Goal: Task Accomplishment & Management: Complete application form

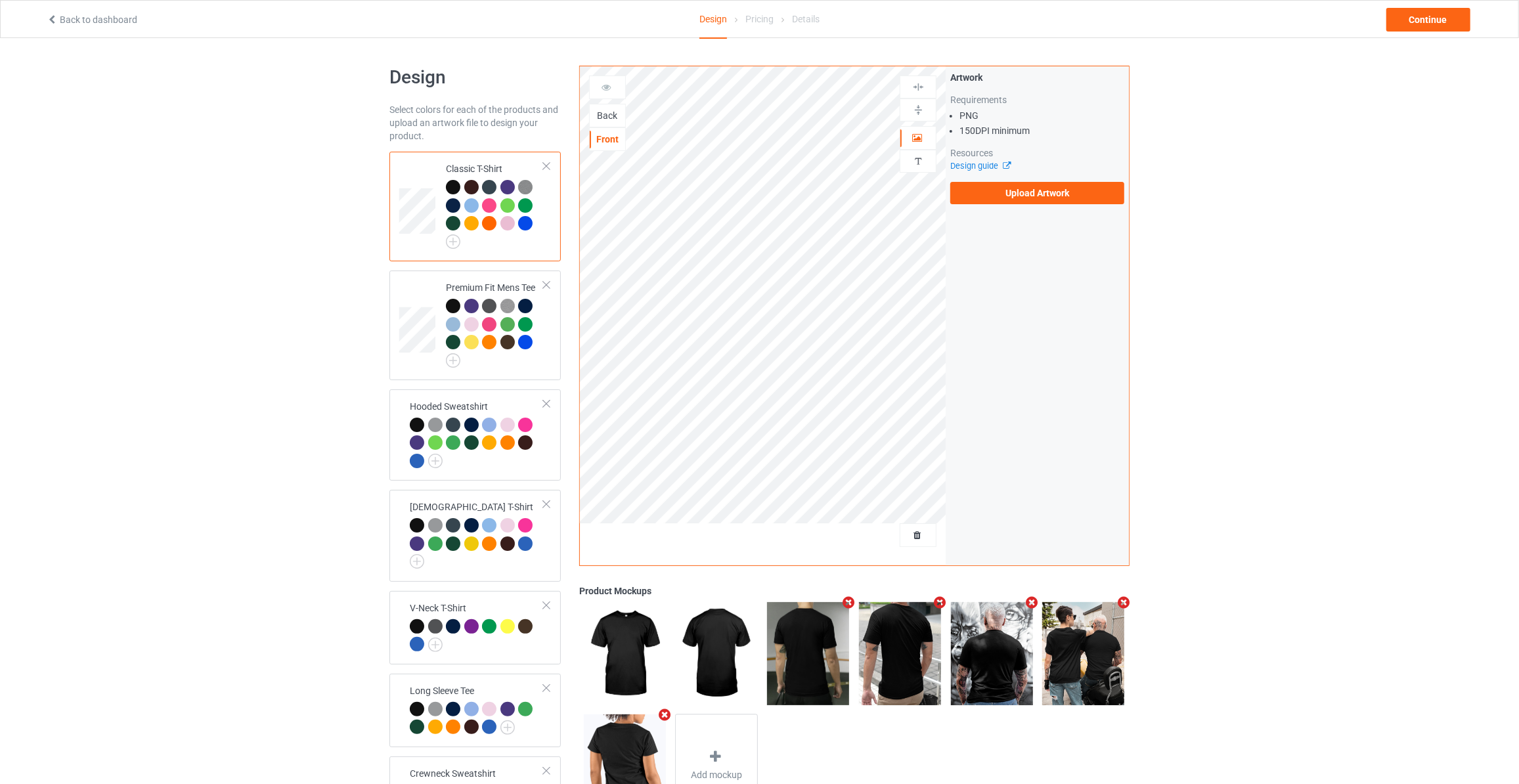
click at [606, 121] on div "Back" at bounding box center [607, 115] width 35 height 13
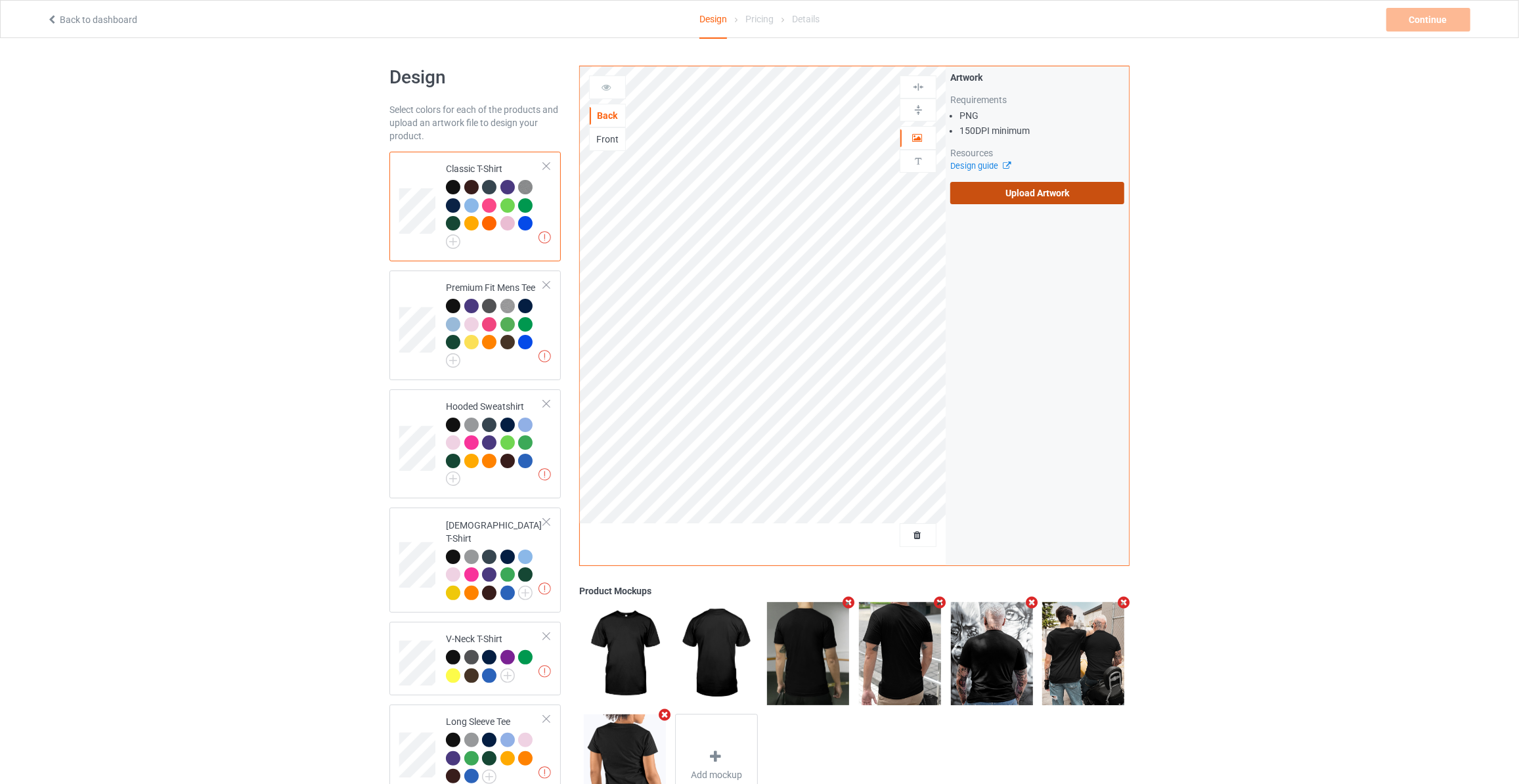
click at [1048, 191] on label "Upload Artwork" at bounding box center [1037, 193] width 174 height 23
click at [0, 0] on input "Upload Artwork" at bounding box center [0, 0] width 0 height 0
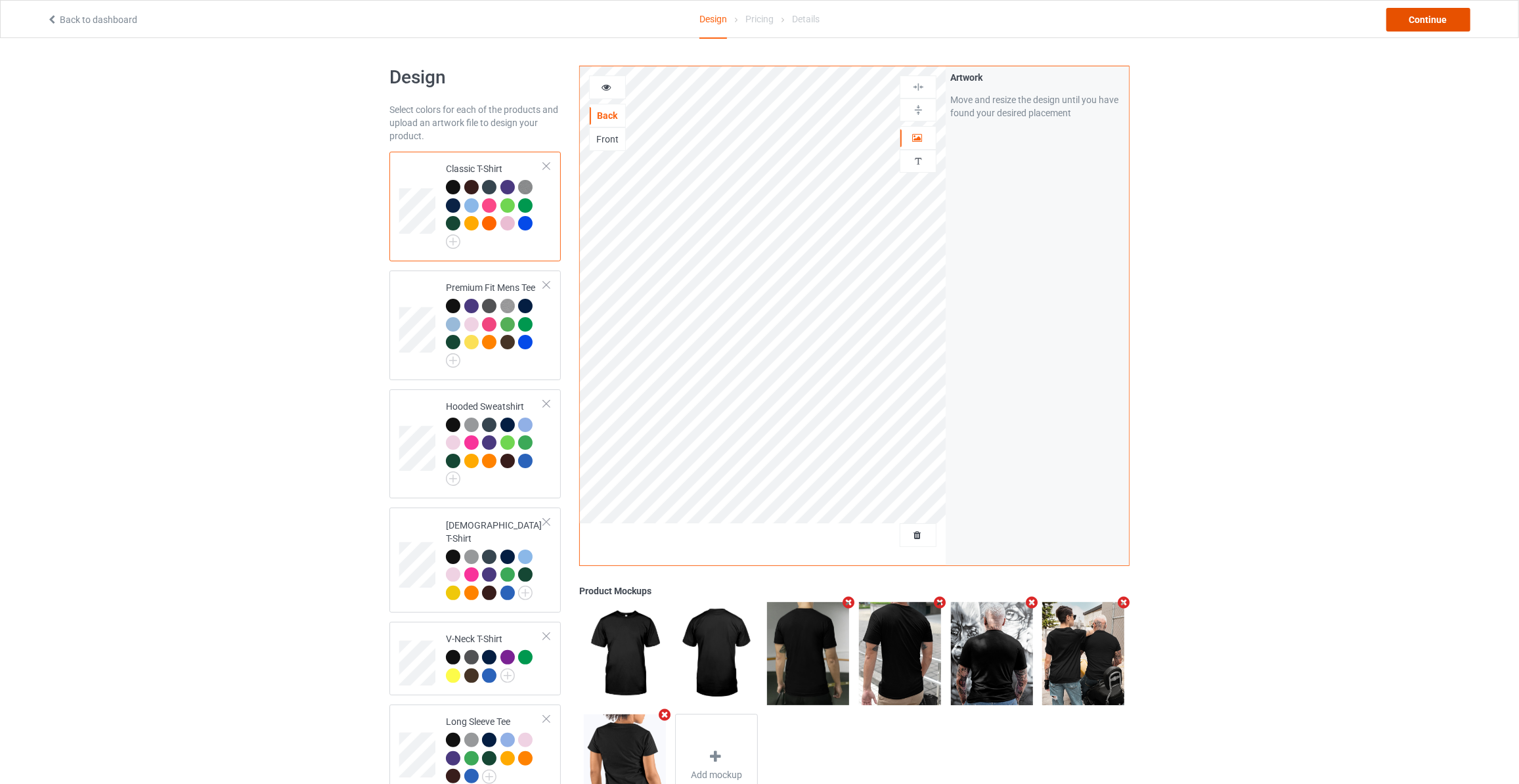
click at [1439, 19] on div "Continue" at bounding box center [1428, 19] width 84 height 23
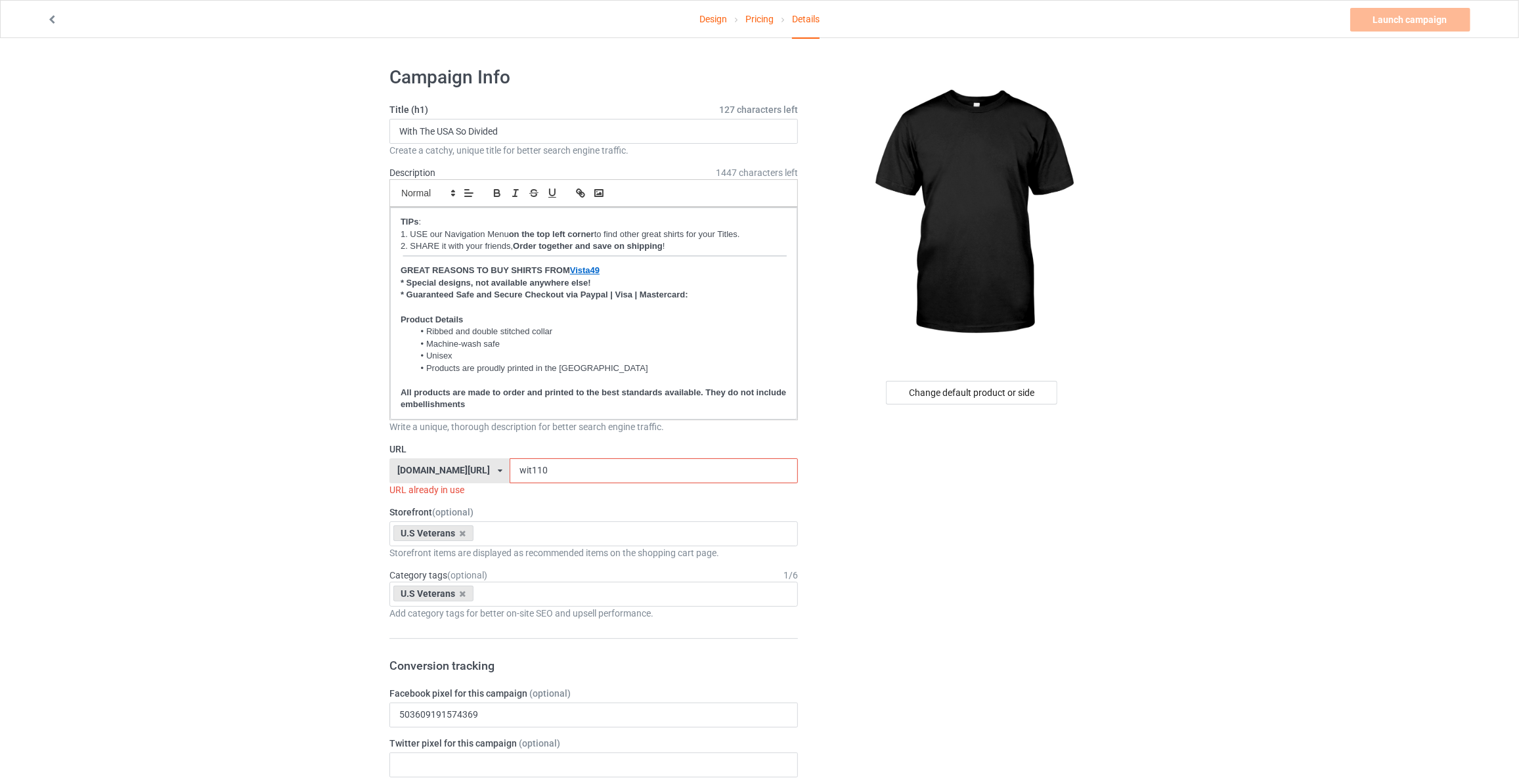
click at [994, 391] on div "Change default product or side" at bounding box center [971, 392] width 171 height 23
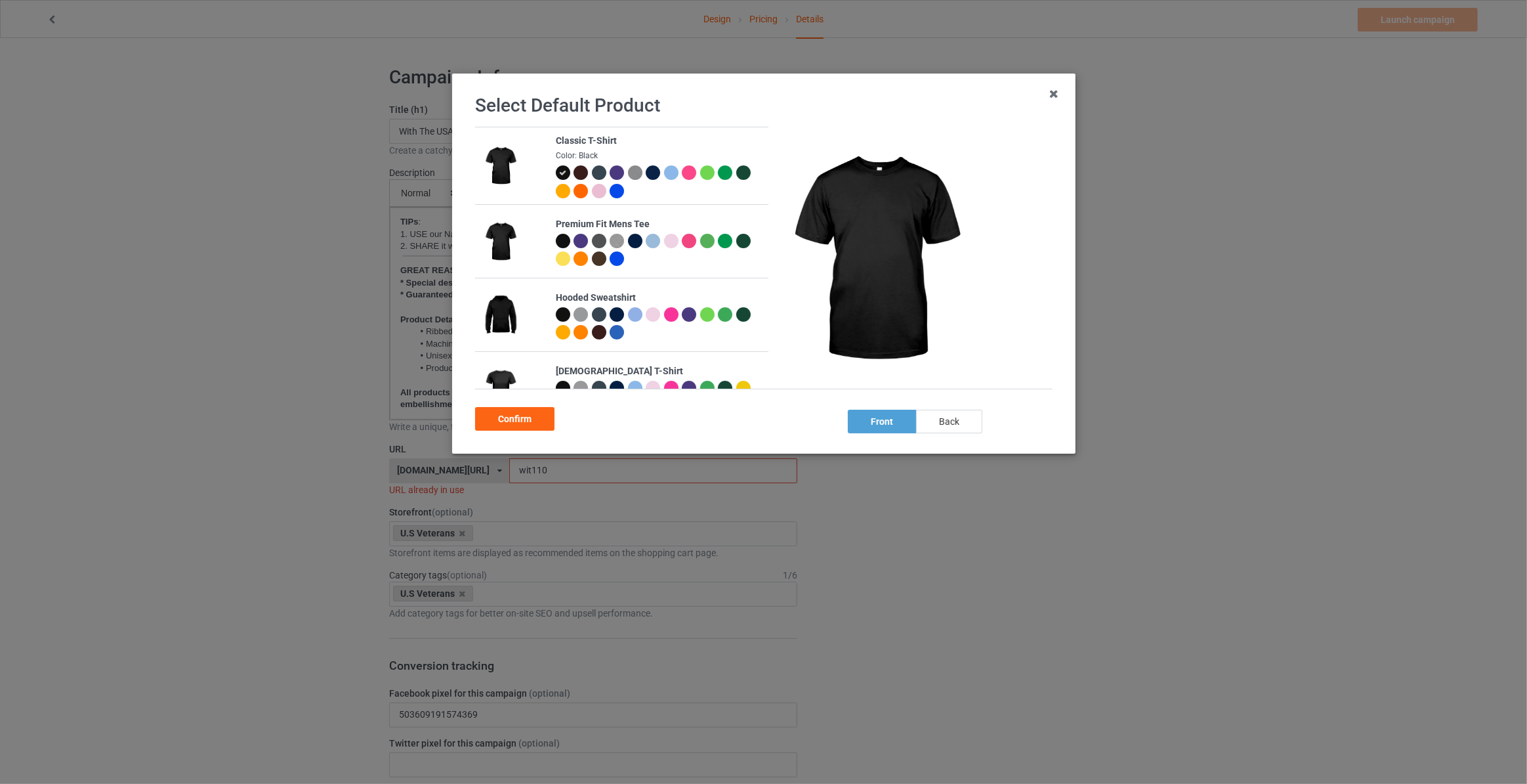
click at [923, 420] on div "back" at bounding box center [949, 421] width 66 height 23
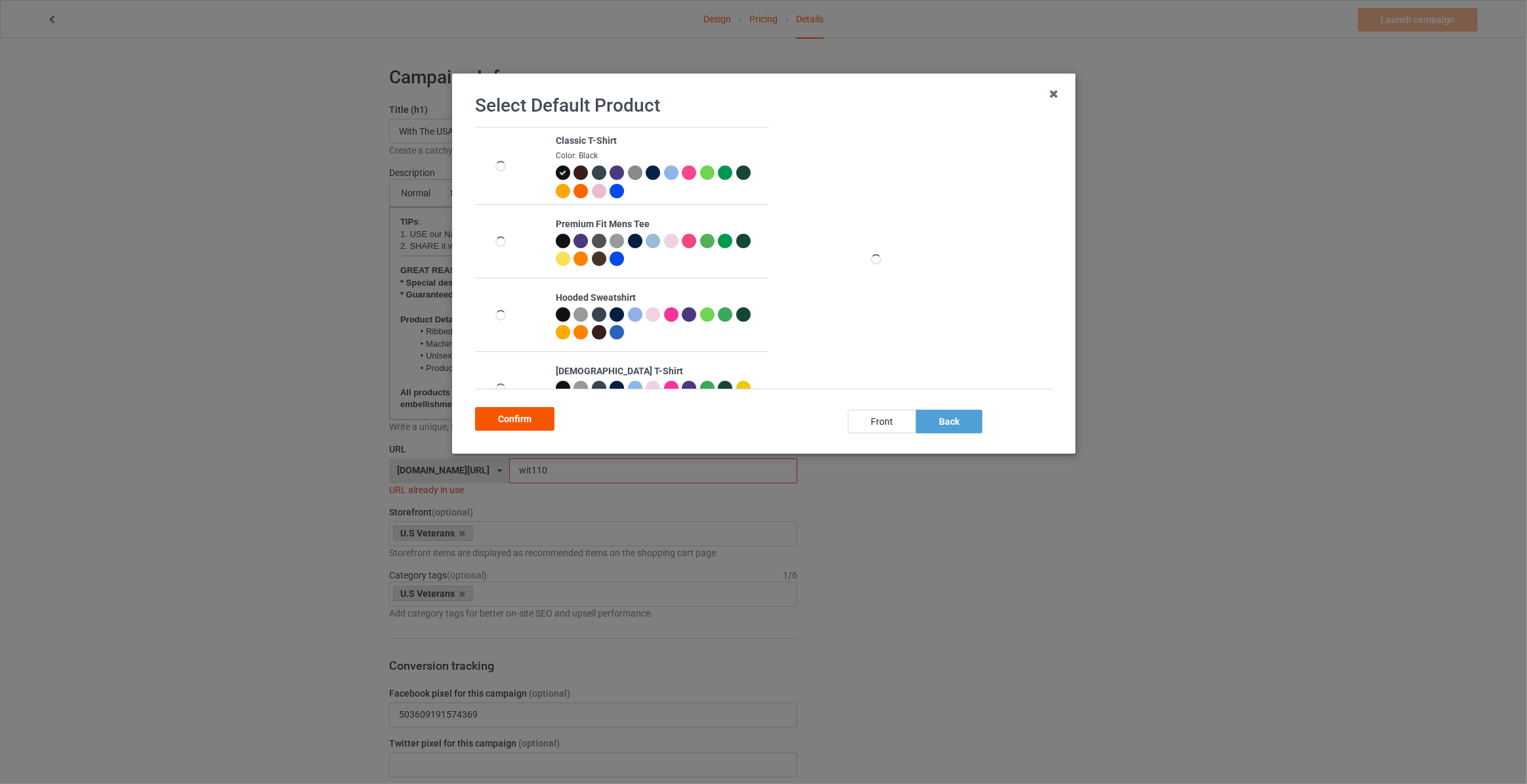
click at [477, 419] on div "Confirm" at bounding box center [515, 418] width 80 height 23
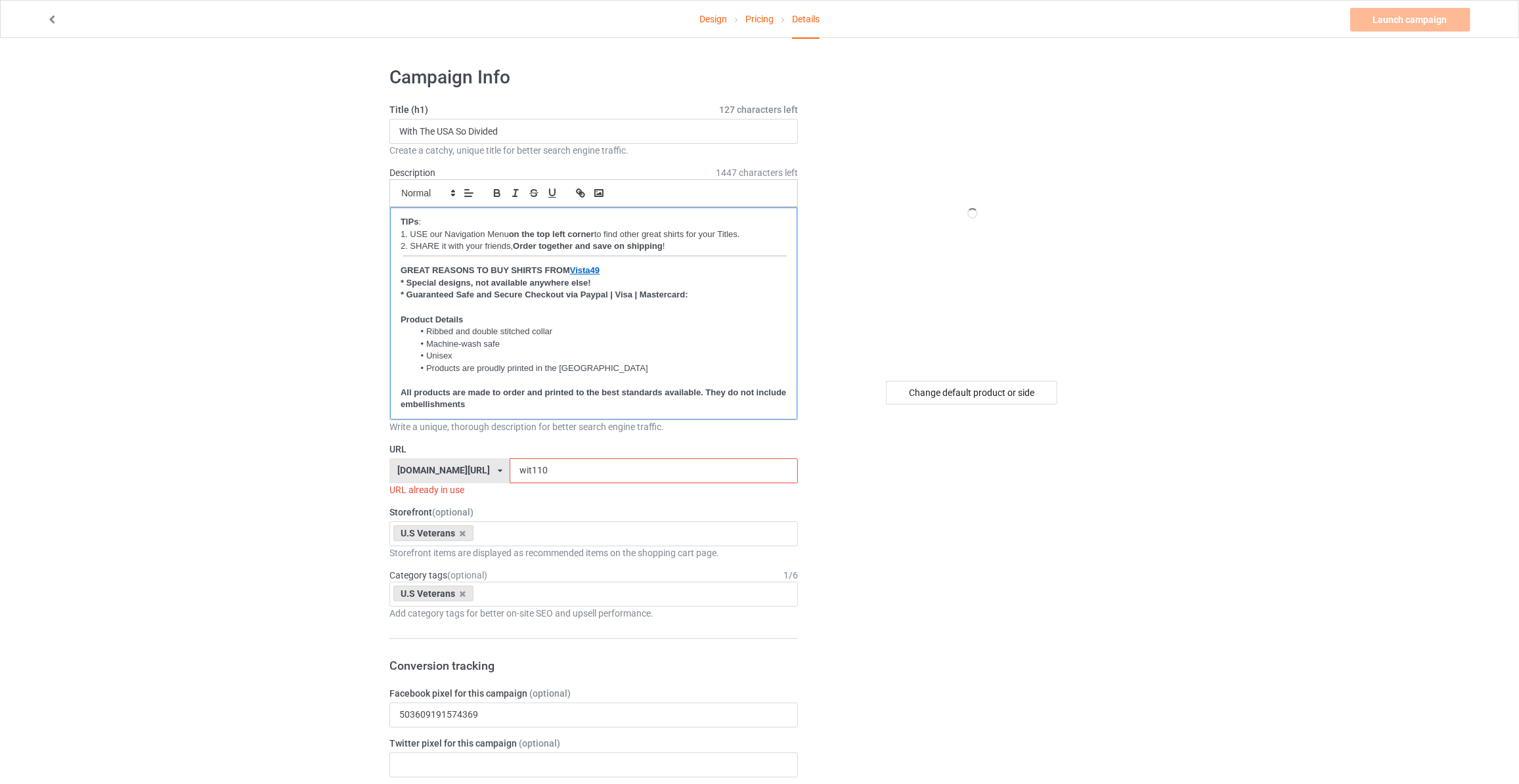
click at [501, 416] on div "TIPs : 1. USE our Navigation Menu on the top left corner to find other great sh…" at bounding box center [594, 314] width 407 height 212
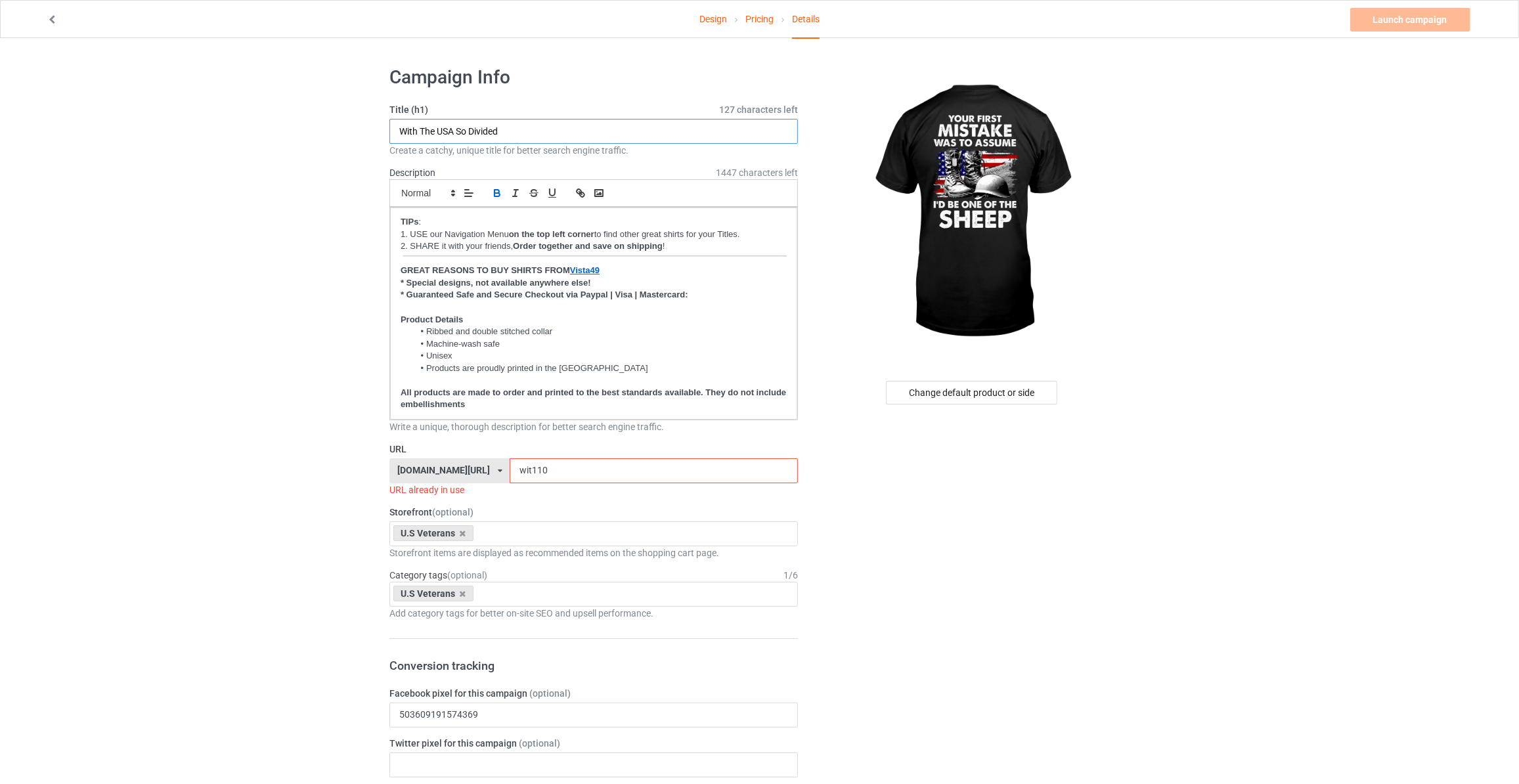
click at [549, 137] on input "With The USA So Divided" at bounding box center [594, 131] width 409 height 25
type input "I'm Not Just A Daddy's Little Girl I'm A Veteran's Daughter"
drag, startPoint x: 541, startPoint y: 466, endPoint x: 105, endPoint y: 414, distance: 439.1
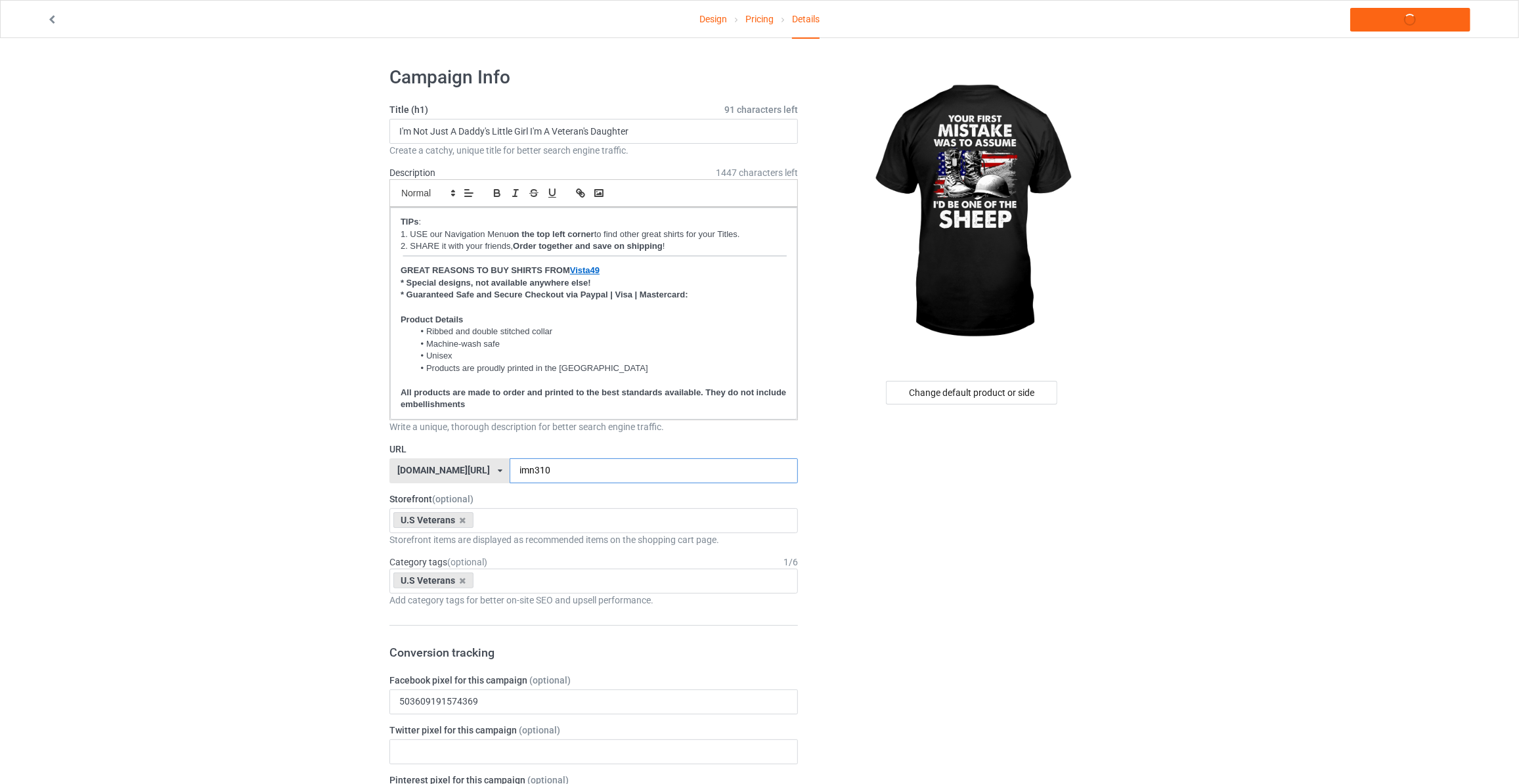
type input "imn310"
click at [714, 123] on input "I'm Not Just A Daddy's Little Girl I'm A Veteran's Daughter" at bounding box center [594, 131] width 409 height 25
click at [494, 129] on input "I'm Not Just A Daddy's Little Girl I'm A Veteran's Daughter" at bounding box center [594, 131] width 409 height 25
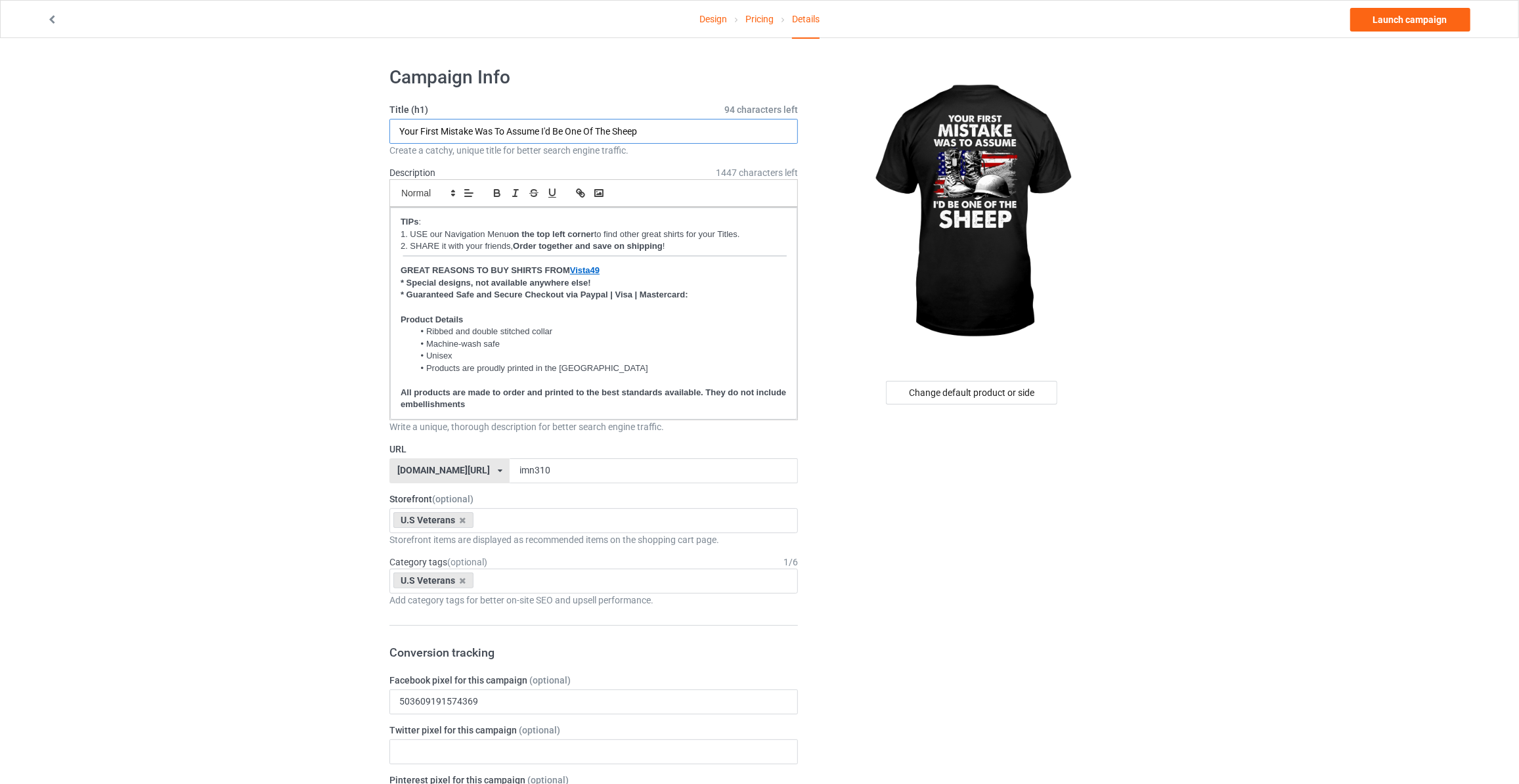
type input "Your First Mistake Was To Assume I'd Be One Of The Sheep"
drag, startPoint x: 534, startPoint y: 469, endPoint x: 191, endPoint y: 446, distance: 343.8
type input "yof310"
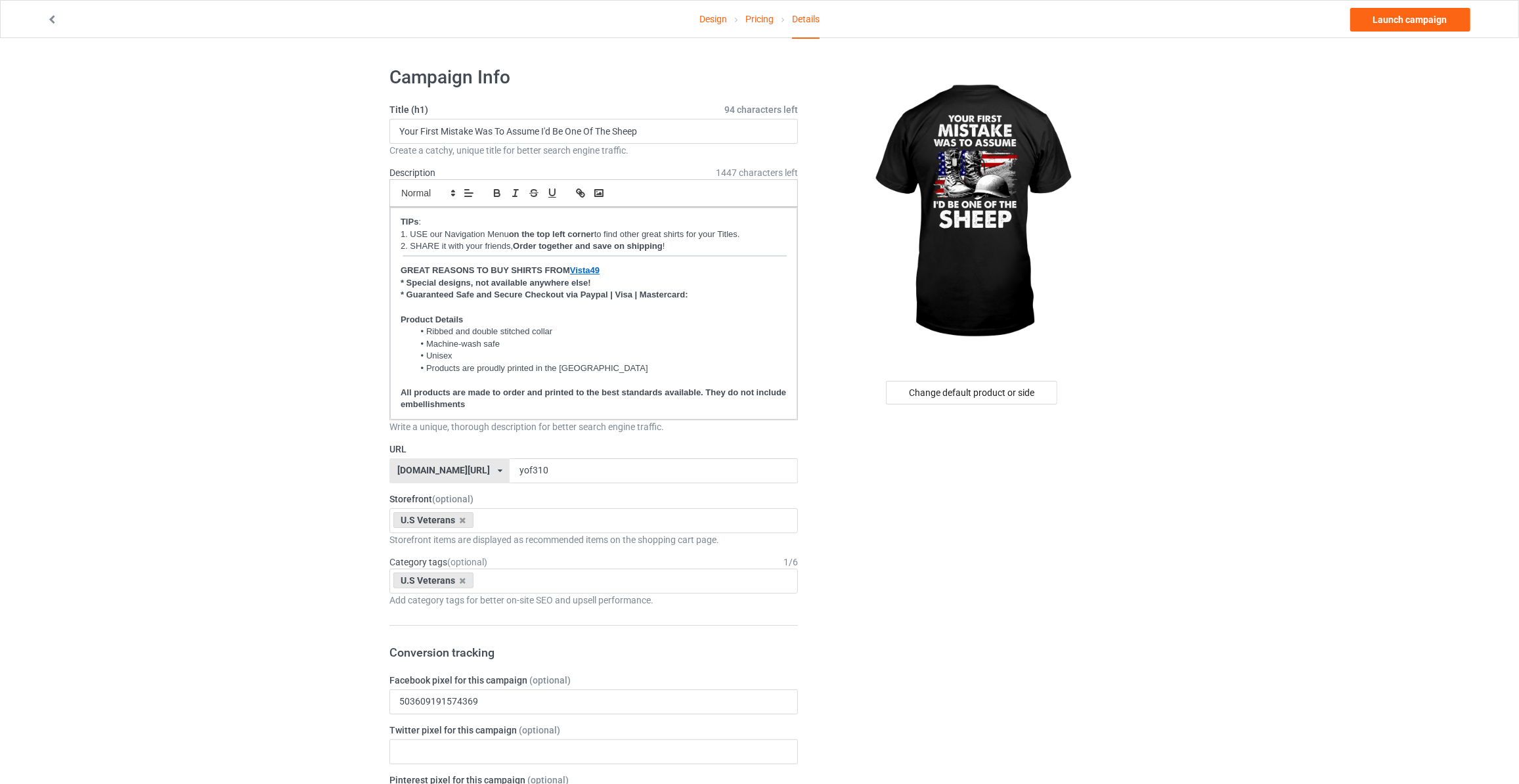
click at [1415, 21] on link "Launch campaign" at bounding box center [1410, 19] width 120 height 23
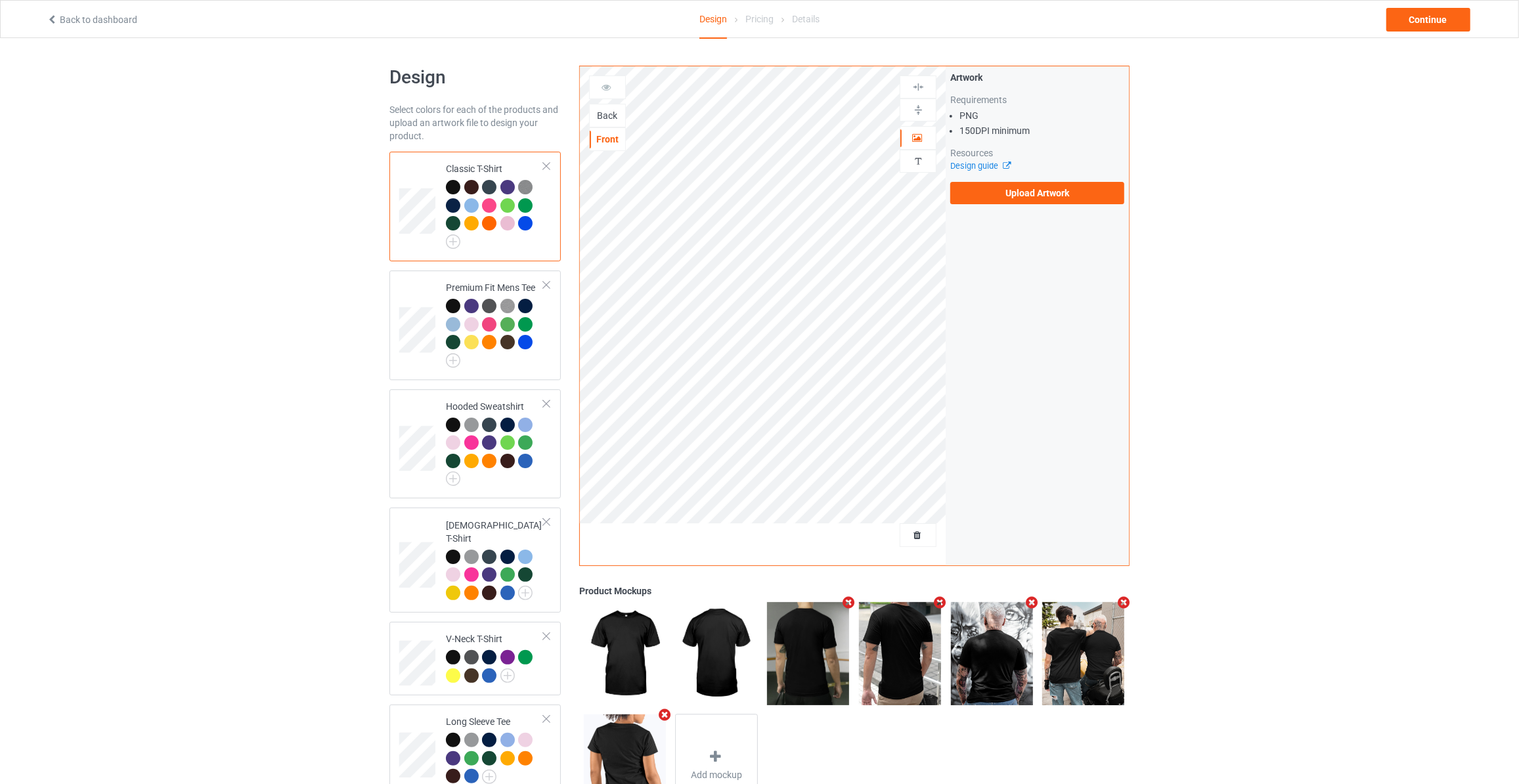
click at [611, 113] on div "Back" at bounding box center [607, 115] width 35 height 13
click at [991, 195] on label "Upload Artwork" at bounding box center [1037, 193] width 174 height 23
click at [0, 0] on input "Upload Artwork" at bounding box center [0, 0] width 0 height 0
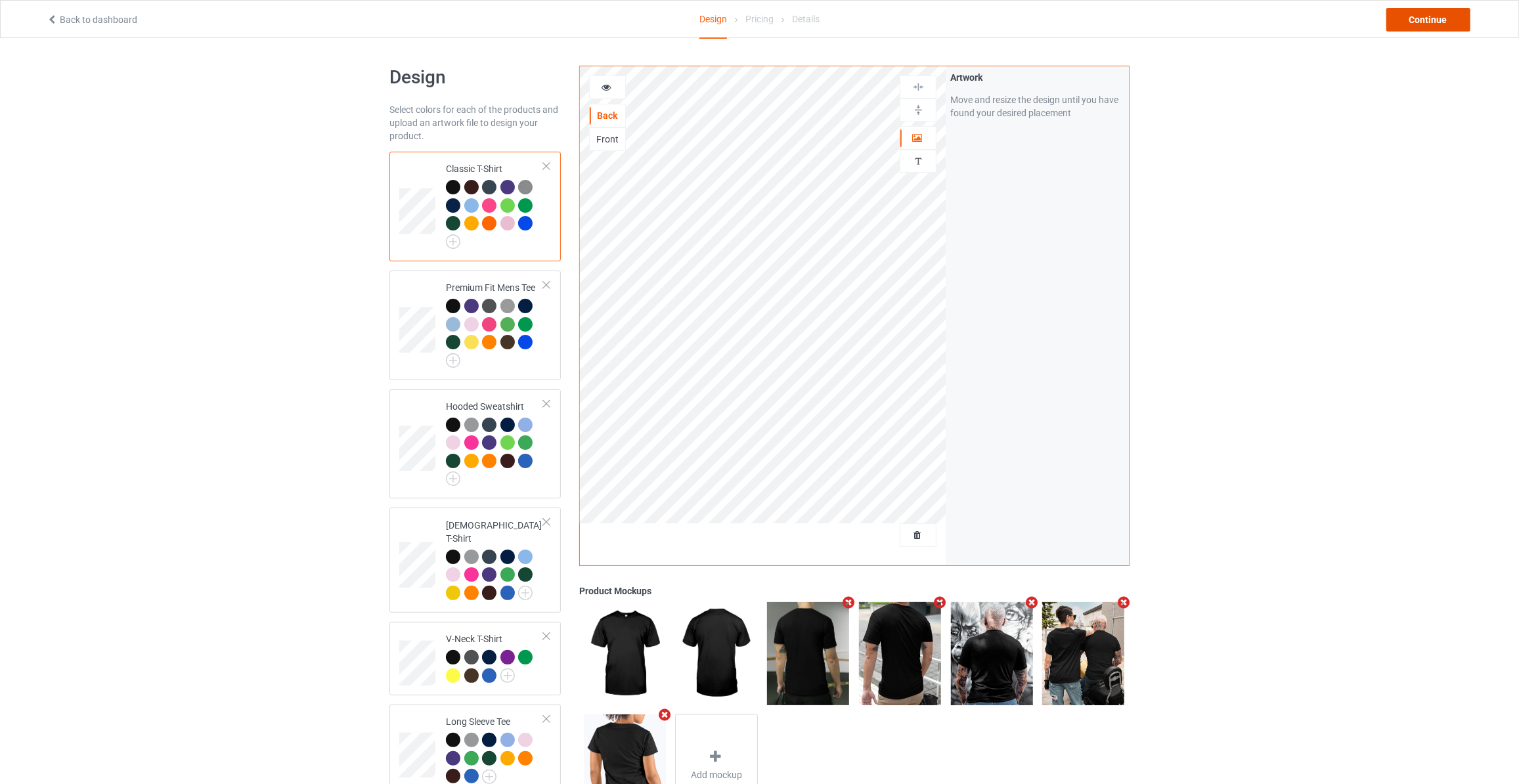
click at [1406, 26] on div "Continue" at bounding box center [1428, 19] width 84 height 23
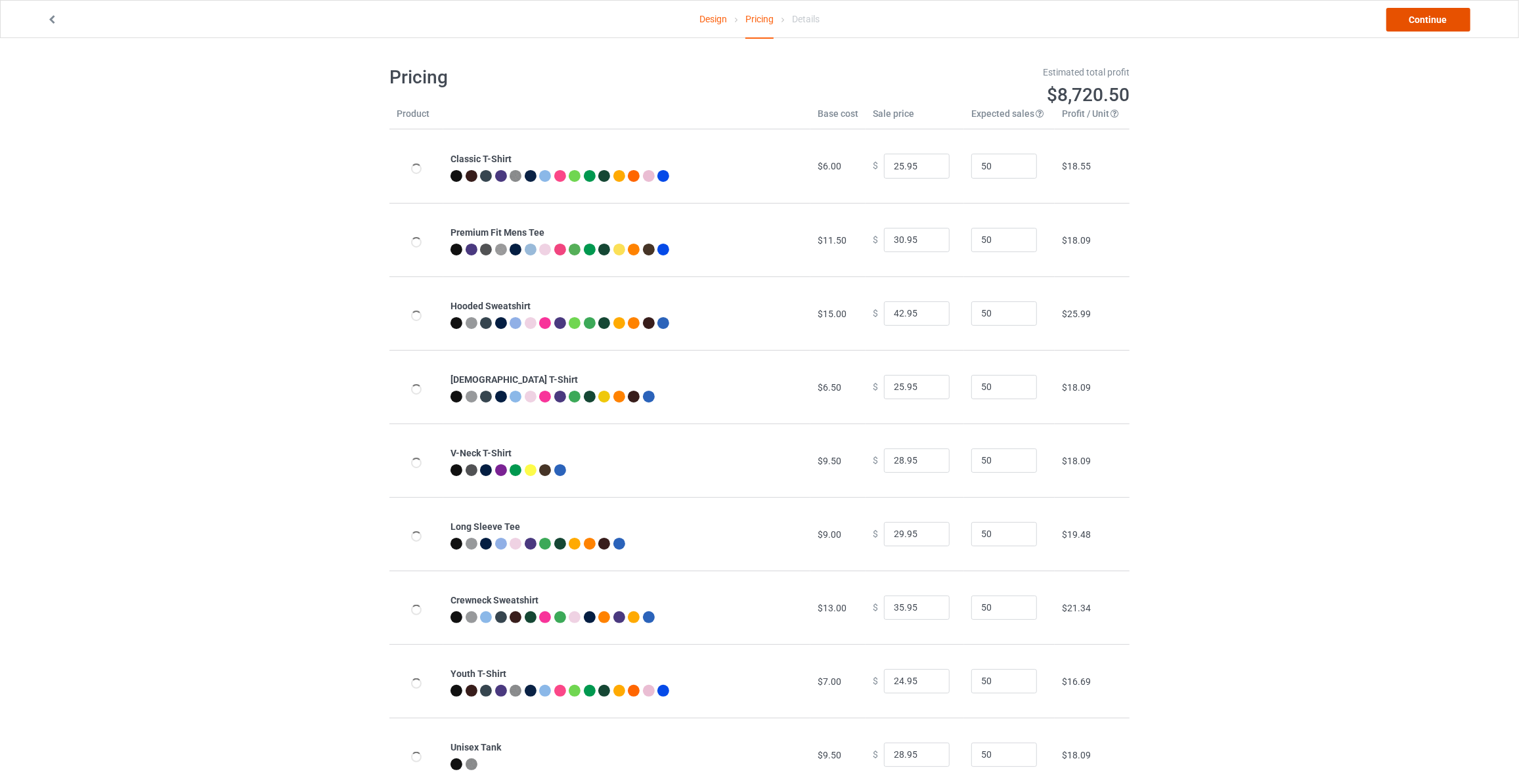
click at [1406, 26] on link "Continue" at bounding box center [1428, 19] width 84 height 23
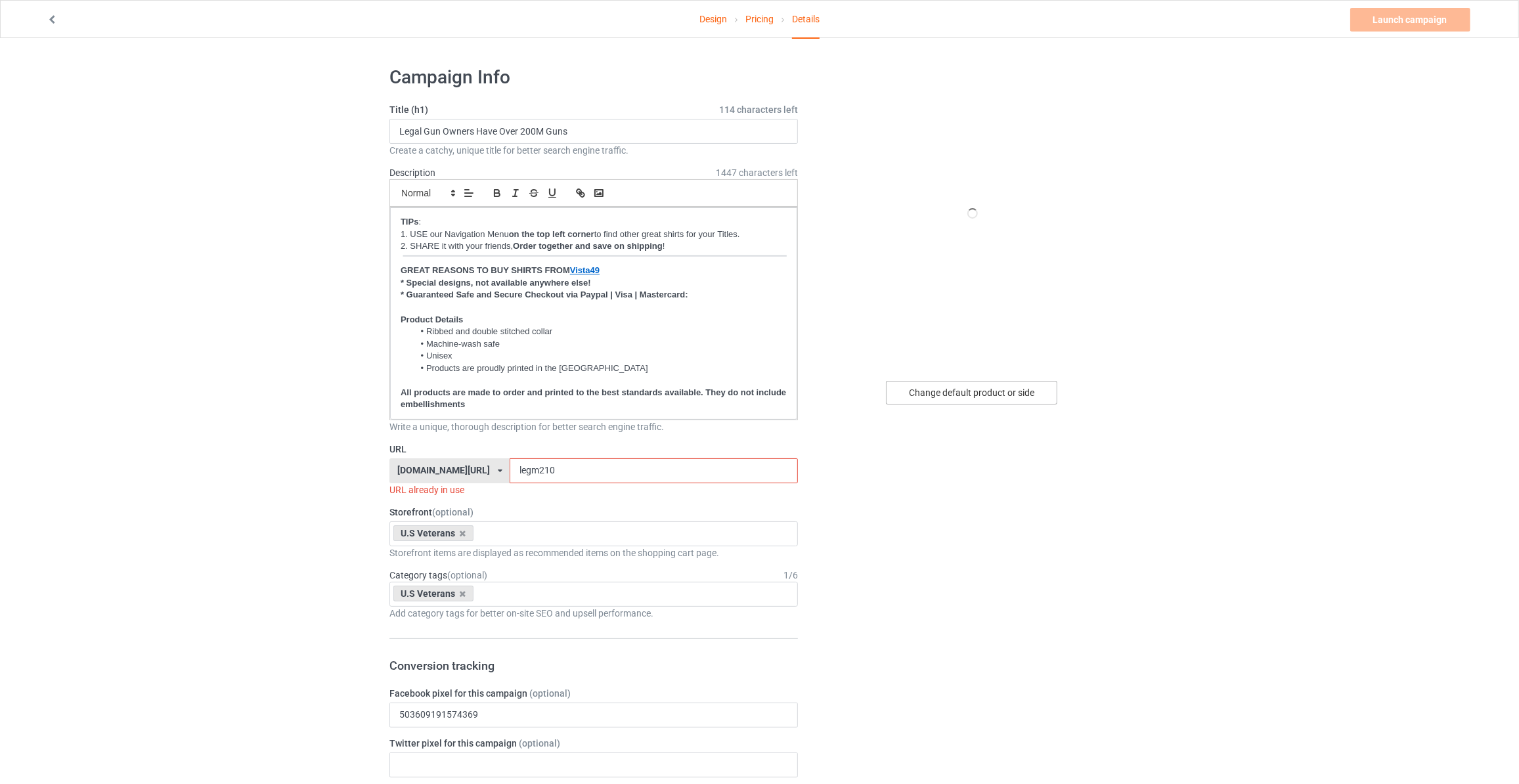
click at [965, 391] on div "Change default product or side" at bounding box center [971, 392] width 171 height 23
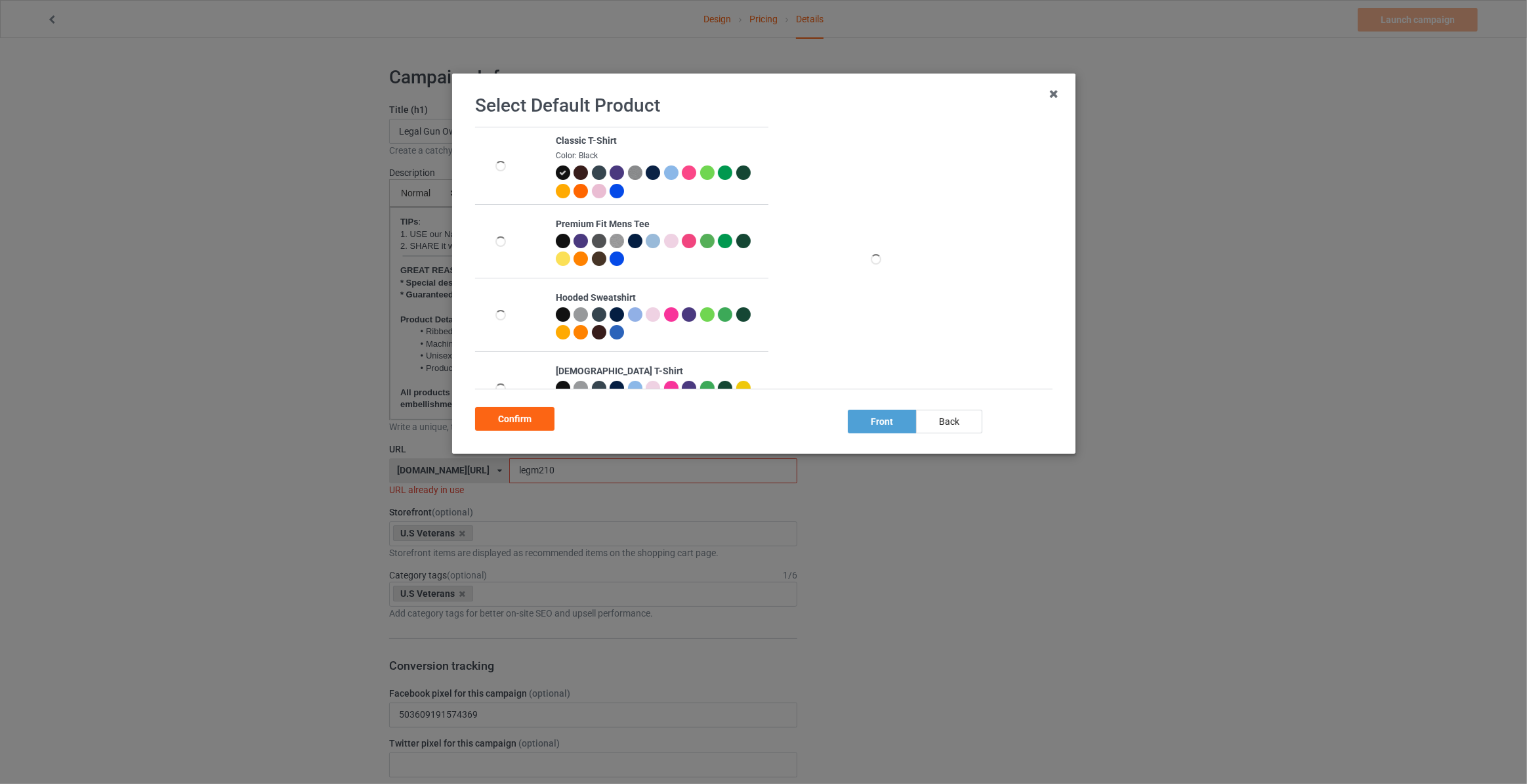
click at [958, 407] on div "Confirm" at bounding box center [764, 416] width 577 height 28
click at [941, 416] on div "back" at bounding box center [949, 421] width 66 height 23
click at [523, 411] on div "Confirm" at bounding box center [515, 418] width 80 height 23
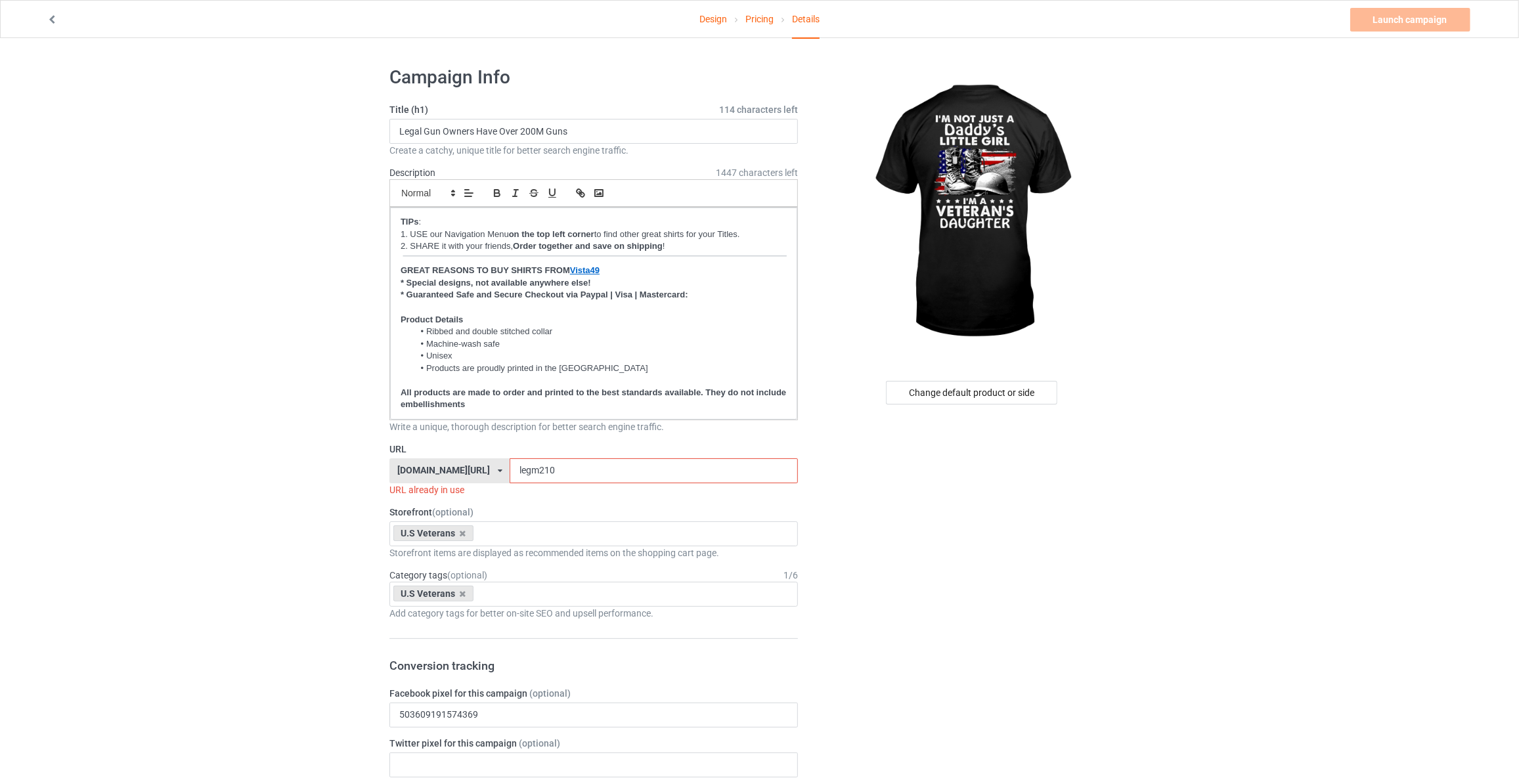
click at [673, 124] on input "Legal Gun Owners Have Over 200M Guns" at bounding box center [594, 131] width 409 height 25
paste input "I'm Not Just A Daddy's Little Girl I'm A Veteran's Daughter"
type input "I'm Not Just A Daddy's Little Girl I'm A Veteran's Daughter"
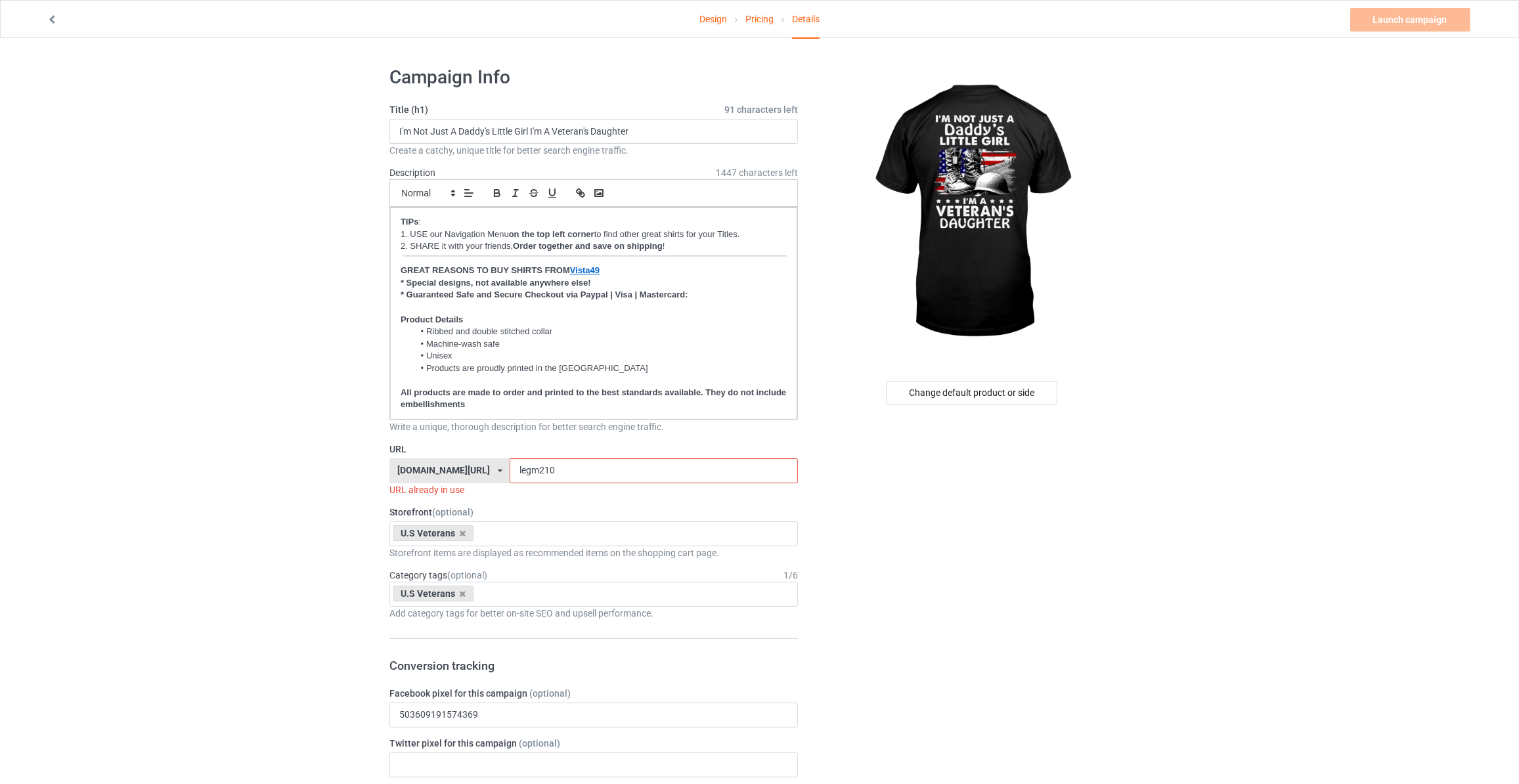
drag, startPoint x: 552, startPoint y: 470, endPoint x: 199, endPoint y: 444, distance: 354.0
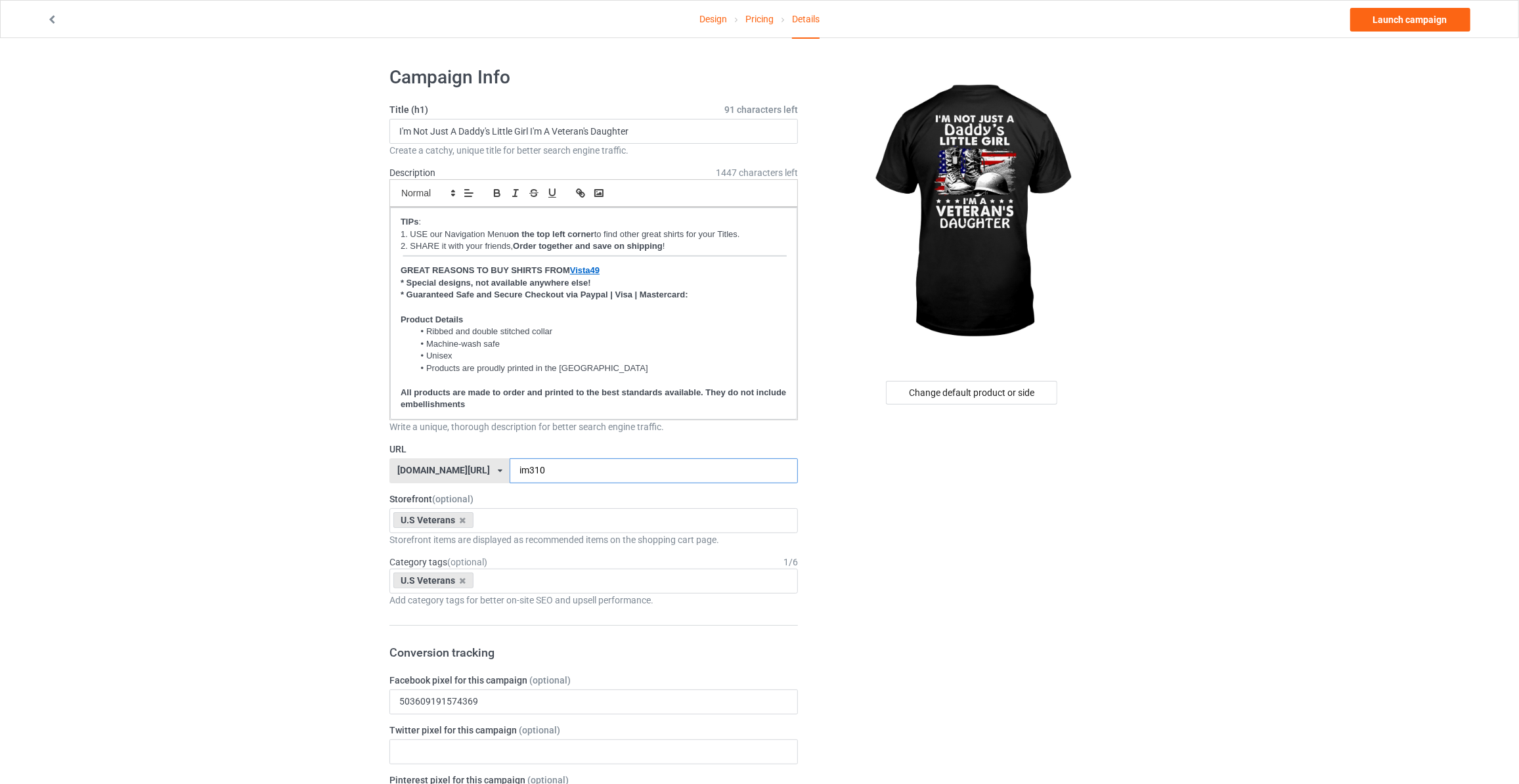
type input "im310"
click at [1397, 23] on link "Launch campaign" at bounding box center [1410, 19] width 120 height 23
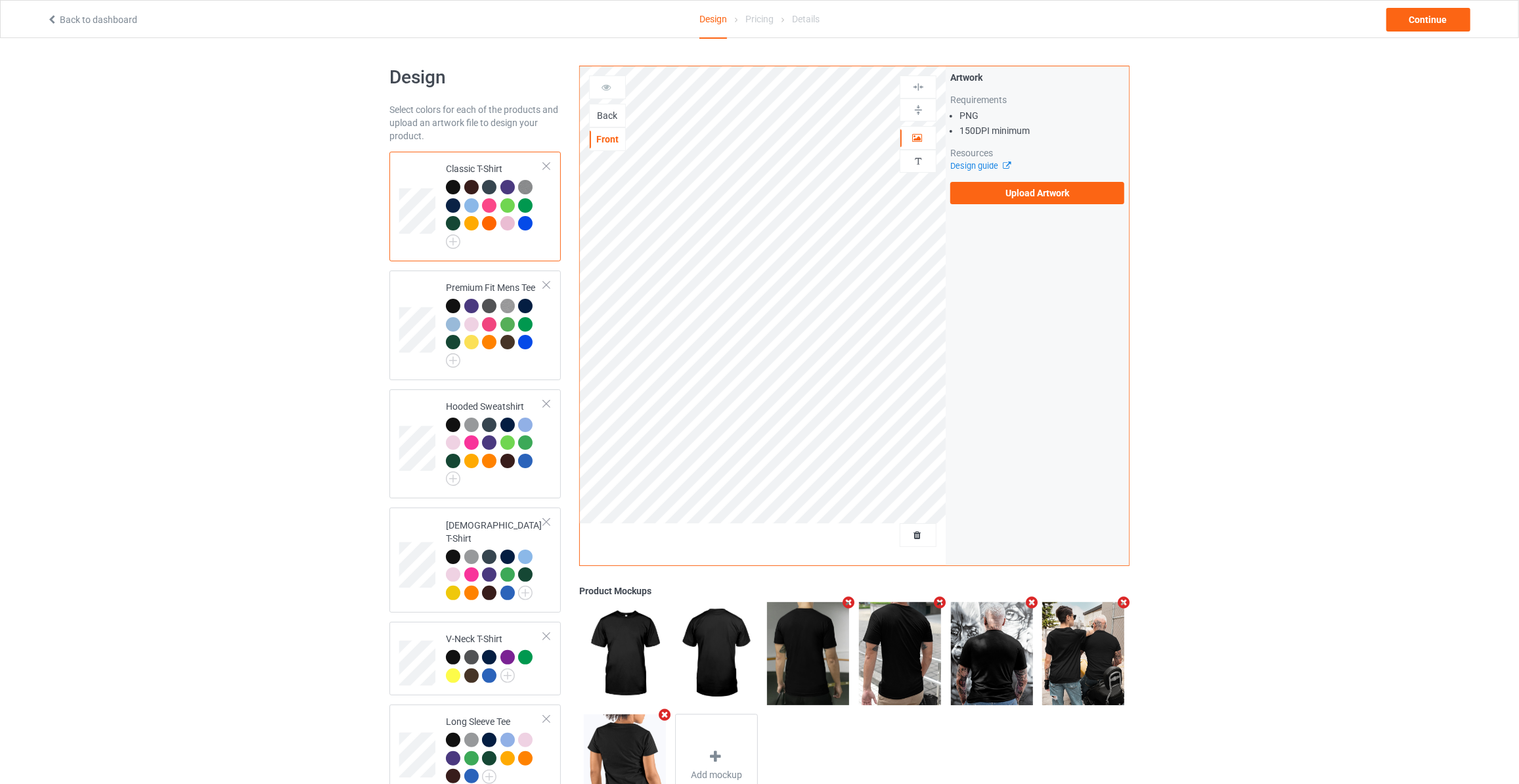
click at [604, 118] on div "Back" at bounding box center [607, 115] width 35 height 13
click at [977, 191] on label "Upload Artwork" at bounding box center [1037, 193] width 174 height 23
click at [0, 0] on input "Upload Artwork" at bounding box center [0, 0] width 0 height 0
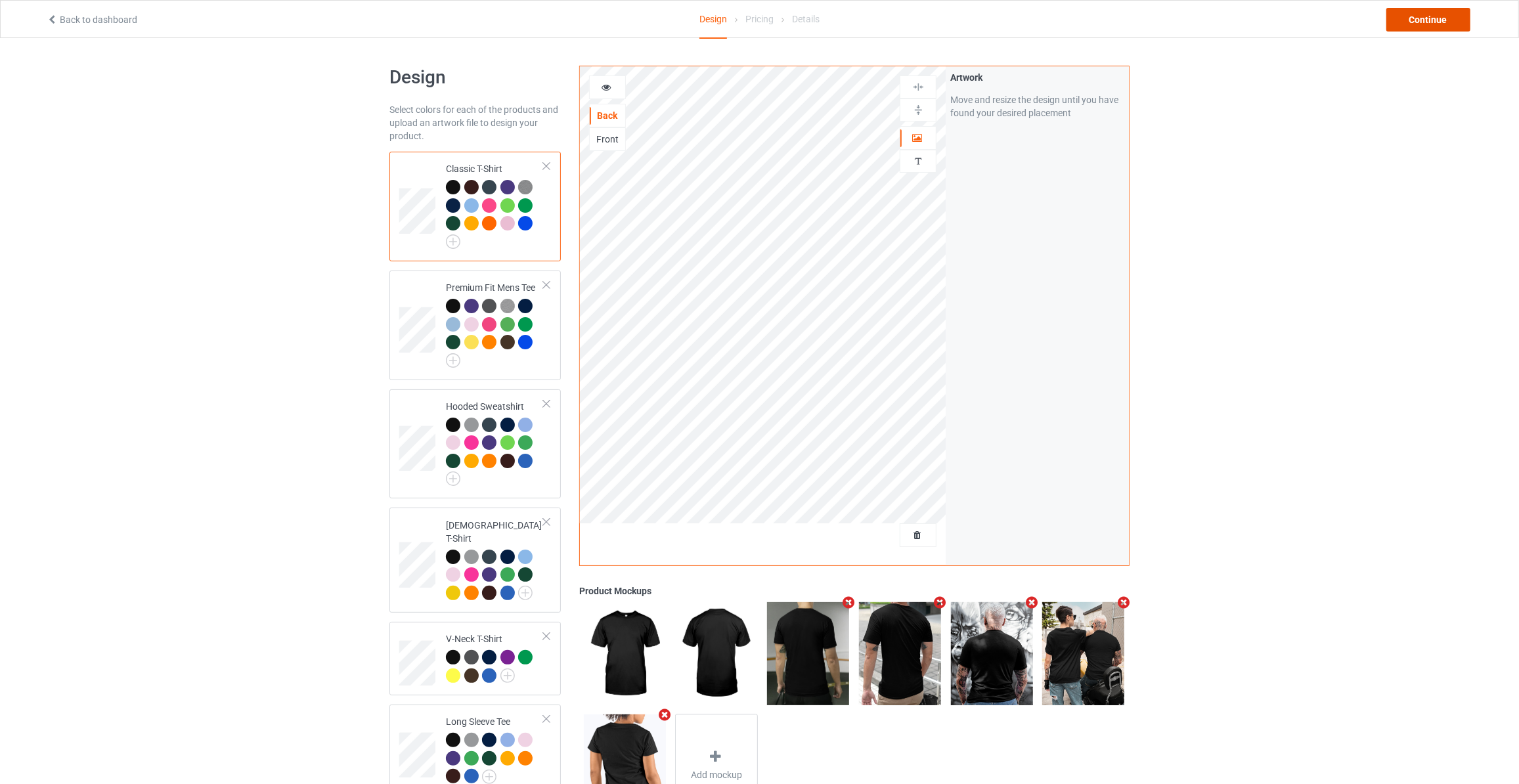
click at [1415, 24] on div "Continue" at bounding box center [1428, 19] width 84 height 23
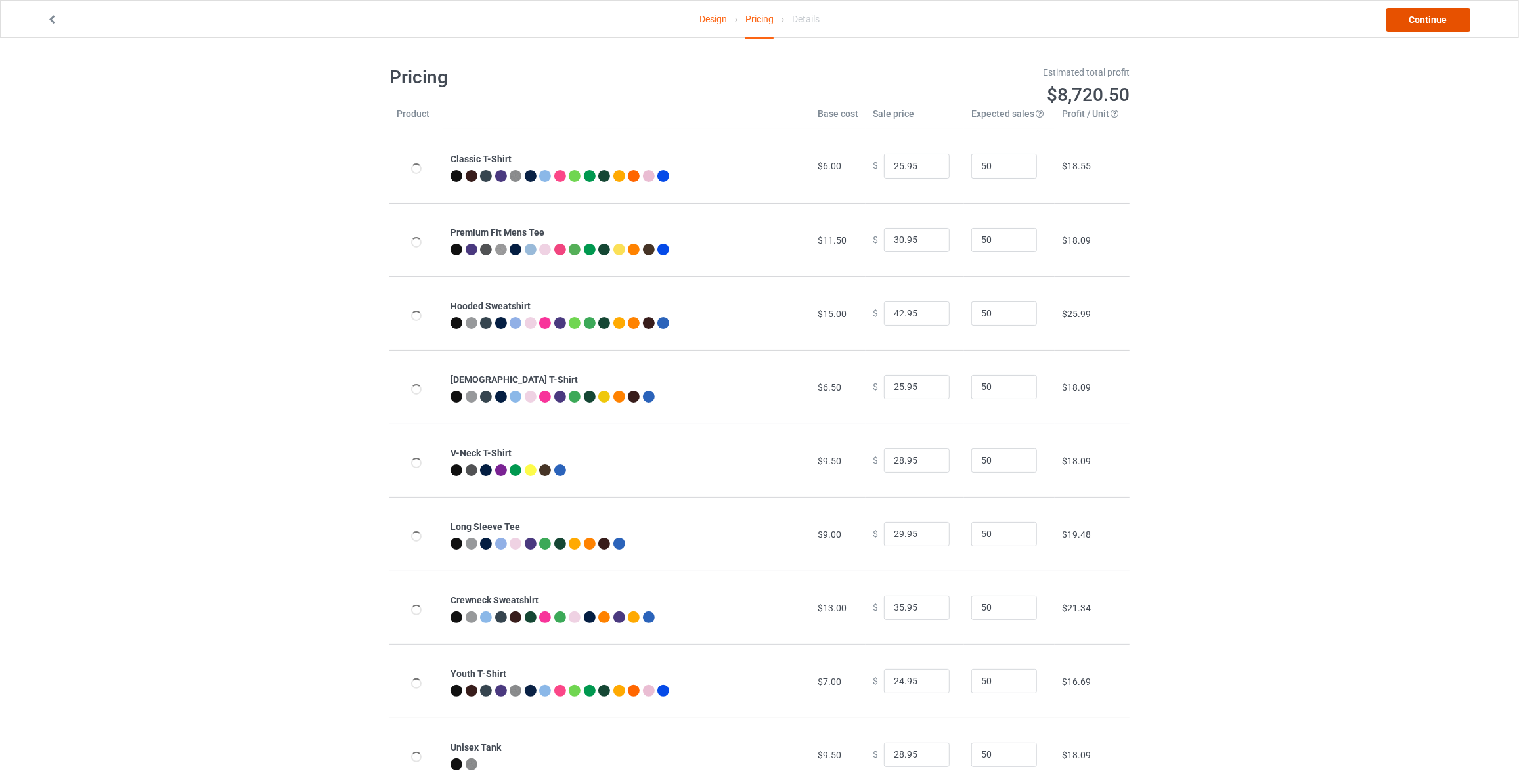
click at [1415, 24] on link "Continue" at bounding box center [1428, 19] width 84 height 23
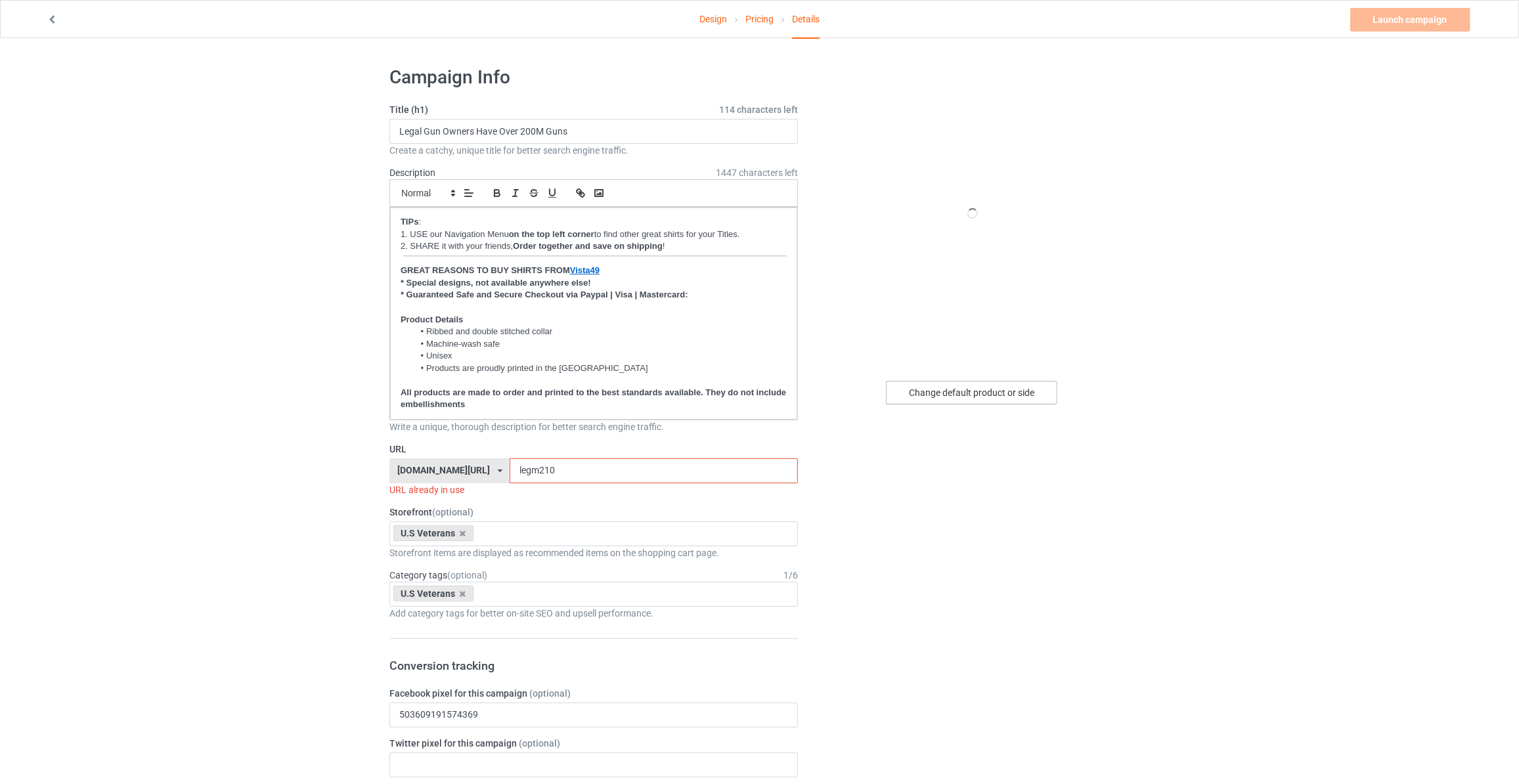
click at [961, 402] on div "Change default product or side" at bounding box center [971, 392] width 171 height 23
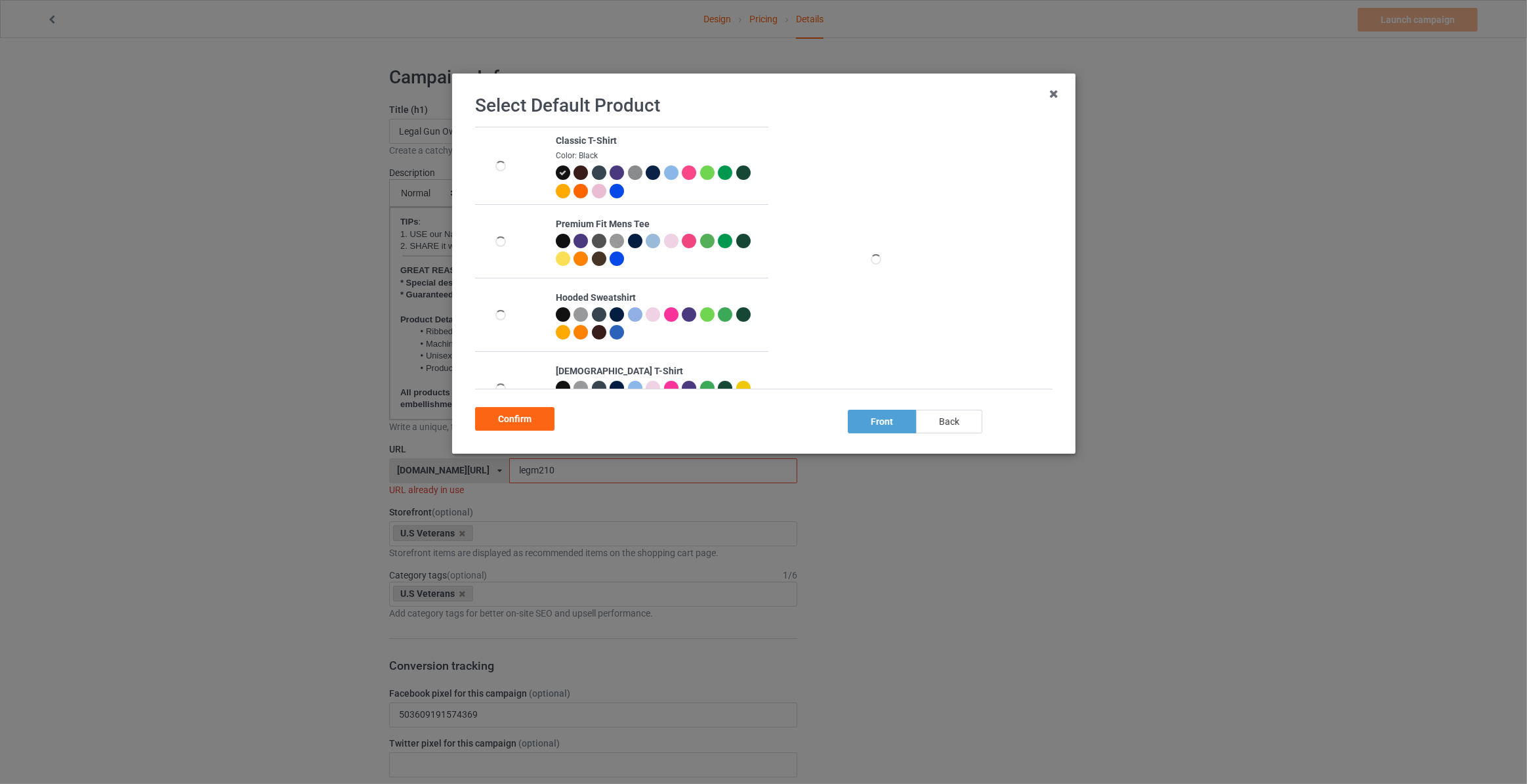
click at [955, 423] on div "back" at bounding box center [949, 421] width 66 height 23
click at [505, 414] on div "Confirm" at bounding box center [515, 418] width 80 height 23
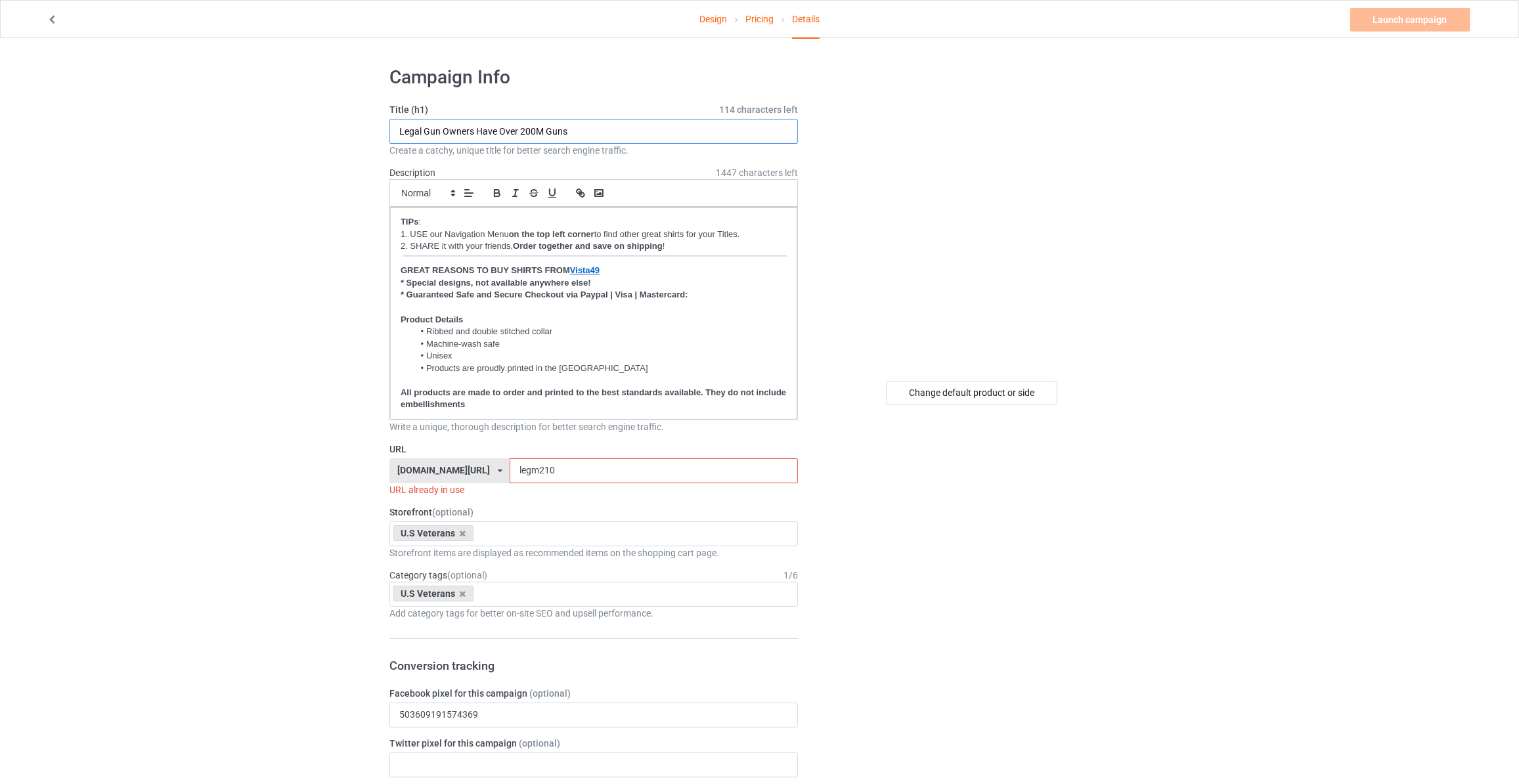
click at [488, 120] on input "Legal Gun Owners Have Over 200M Guns" at bounding box center [594, 131] width 409 height 25
type input "I May Be Old But I Got To See The USA Before It Went To Sh"
drag, startPoint x: 574, startPoint y: 470, endPoint x: 163, endPoint y: 430, distance: 412.9
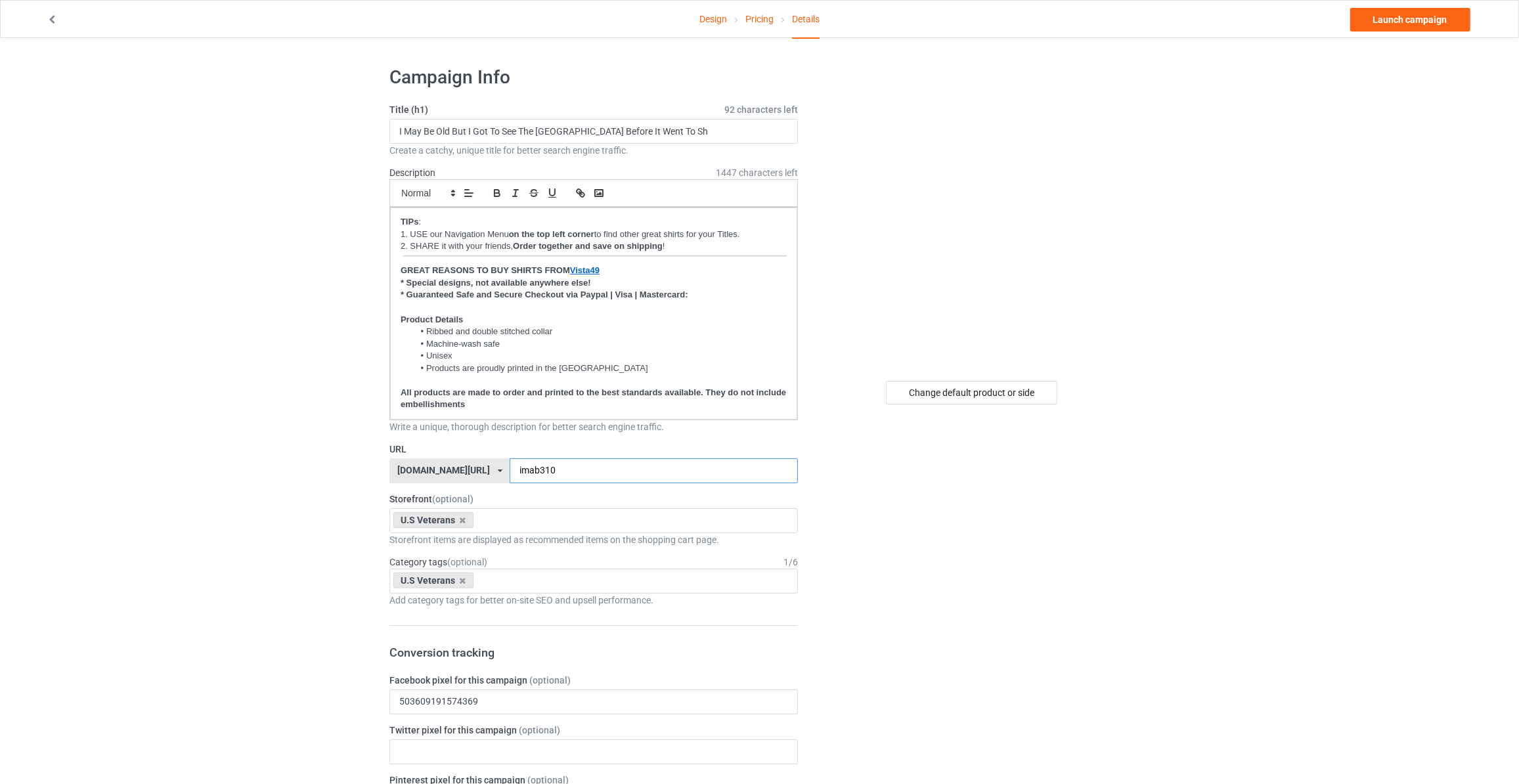
type input "imab310"
click at [1398, 27] on link "Launch campaign" at bounding box center [1410, 19] width 120 height 23
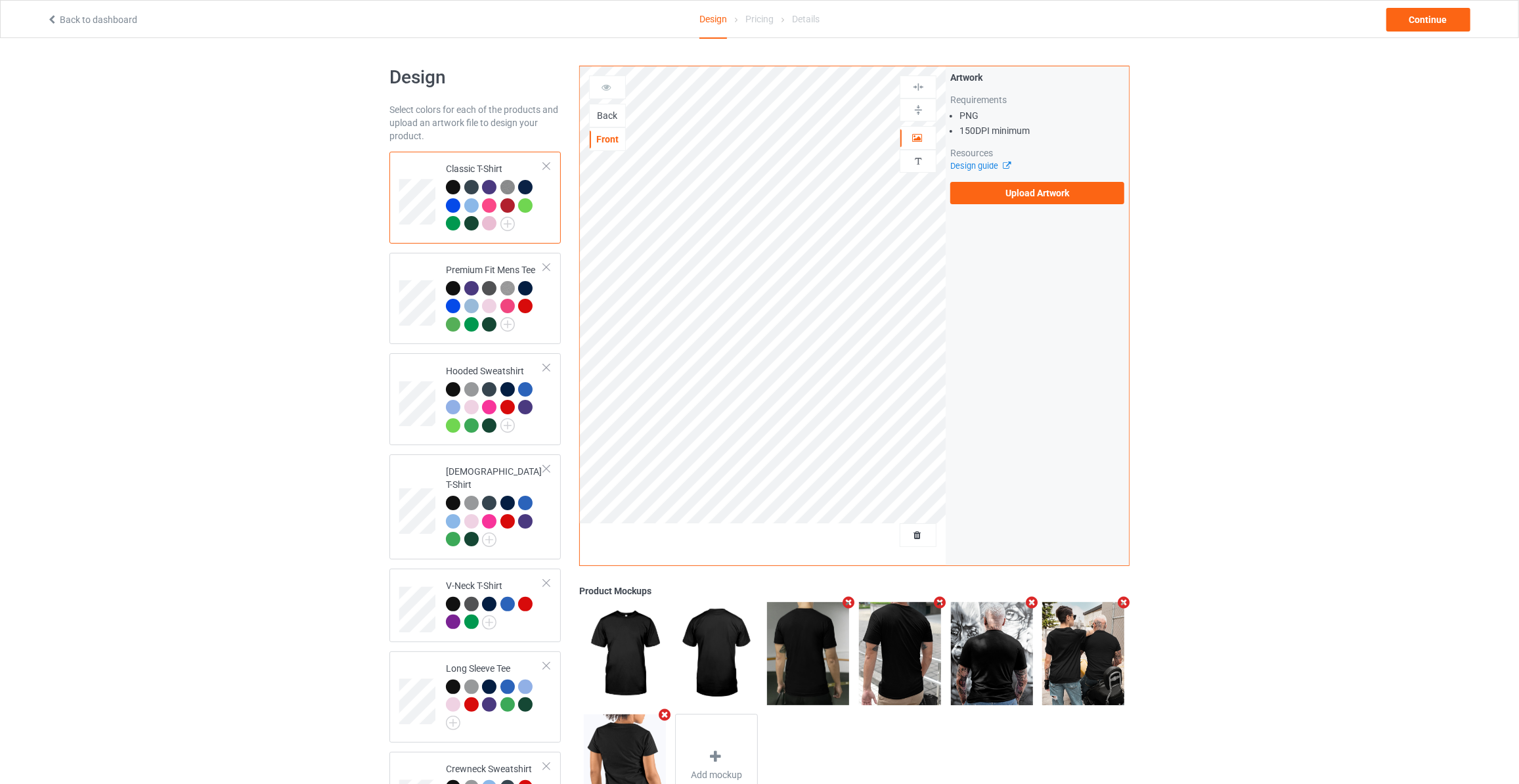
click at [604, 120] on div "Back" at bounding box center [607, 115] width 35 height 13
click at [988, 189] on label "Upload Artwork" at bounding box center [1037, 193] width 174 height 23
click at [0, 0] on input "Upload Artwork" at bounding box center [0, 0] width 0 height 0
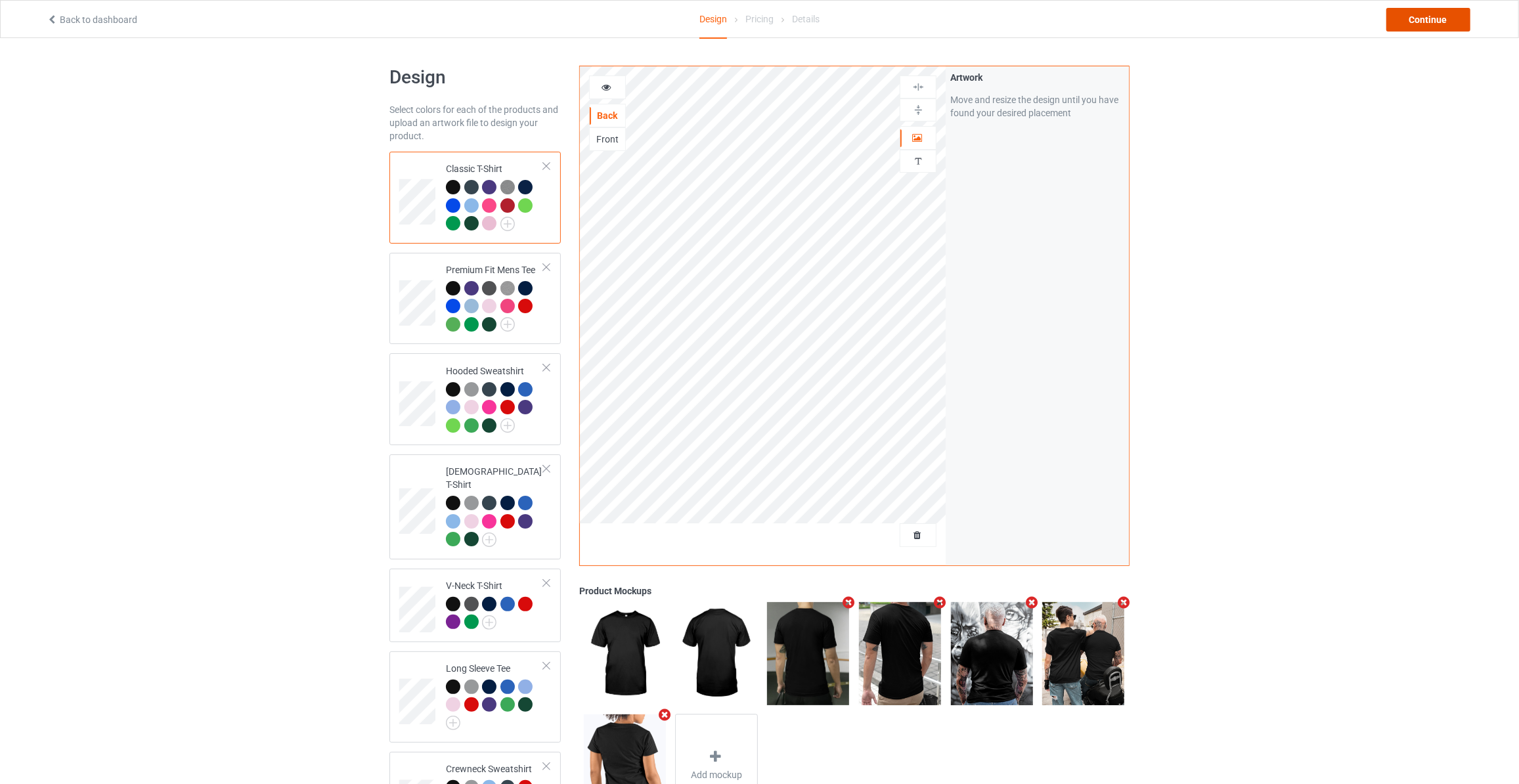
click at [1449, 22] on div "Continue" at bounding box center [1428, 19] width 84 height 23
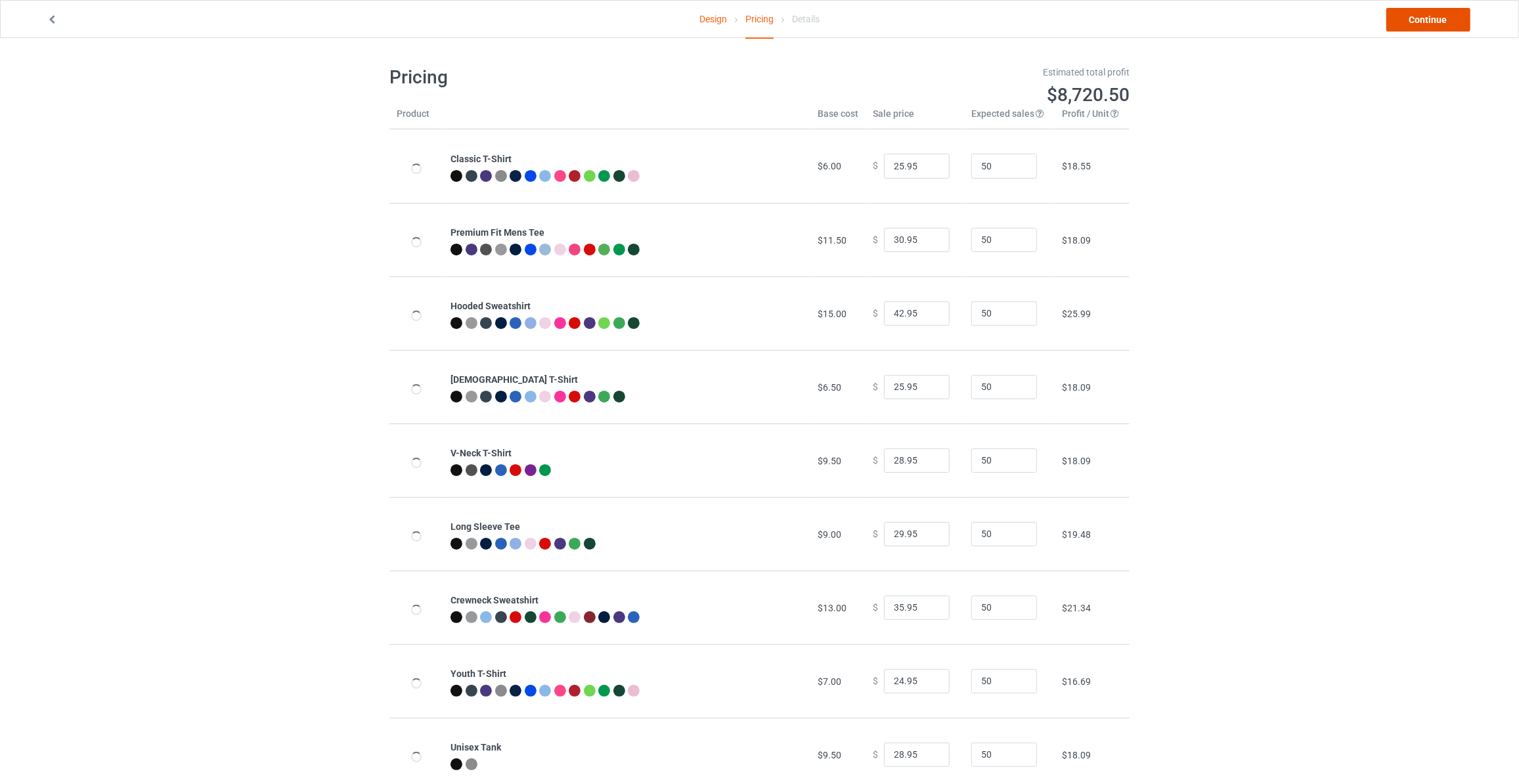
click at [1449, 22] on link "Continue" at bounding box center [1428, 19] width 84 height 23
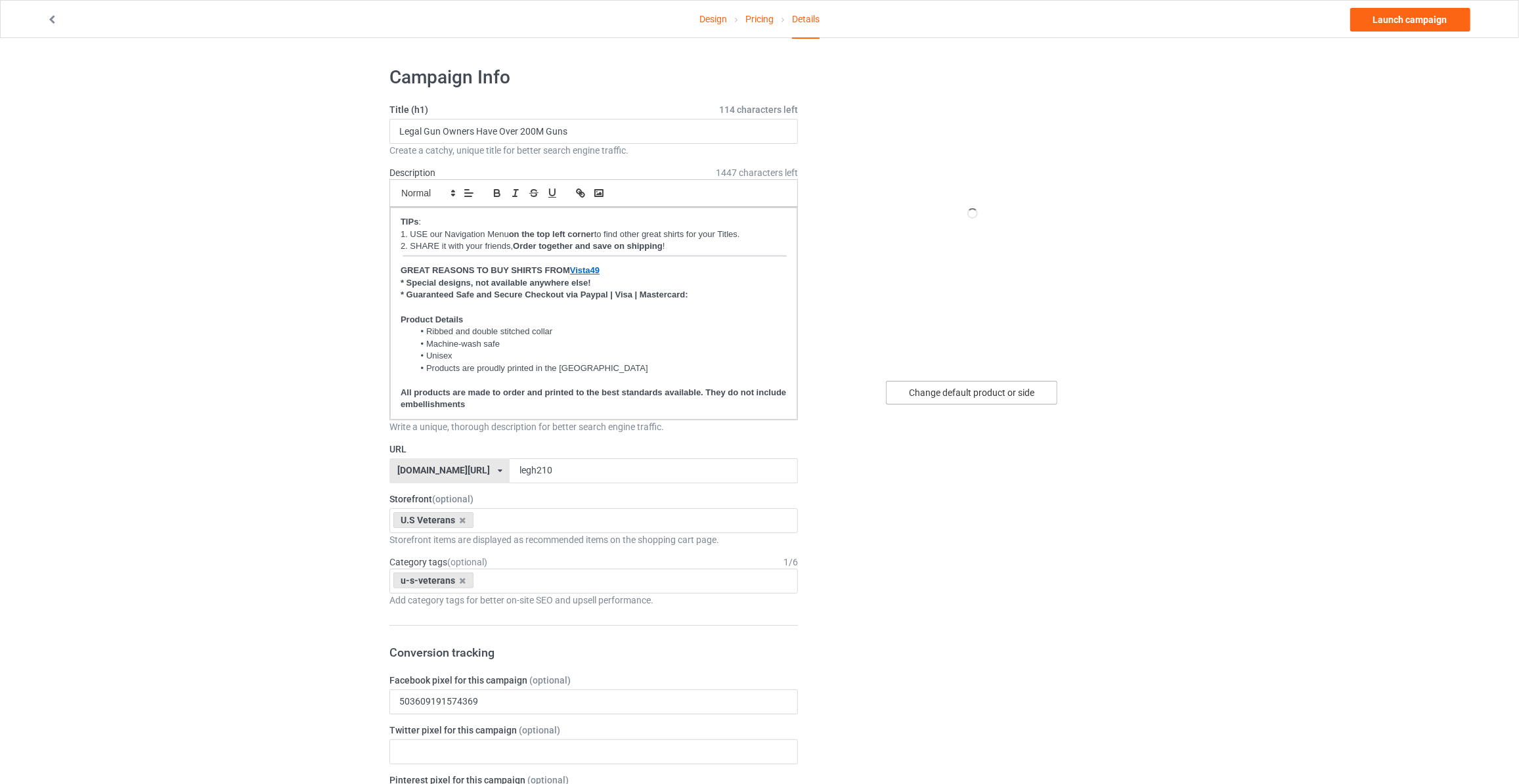
click at [1031, 389] on div "Change default product or side" at bounding box center [971, 392] width 171 height 23
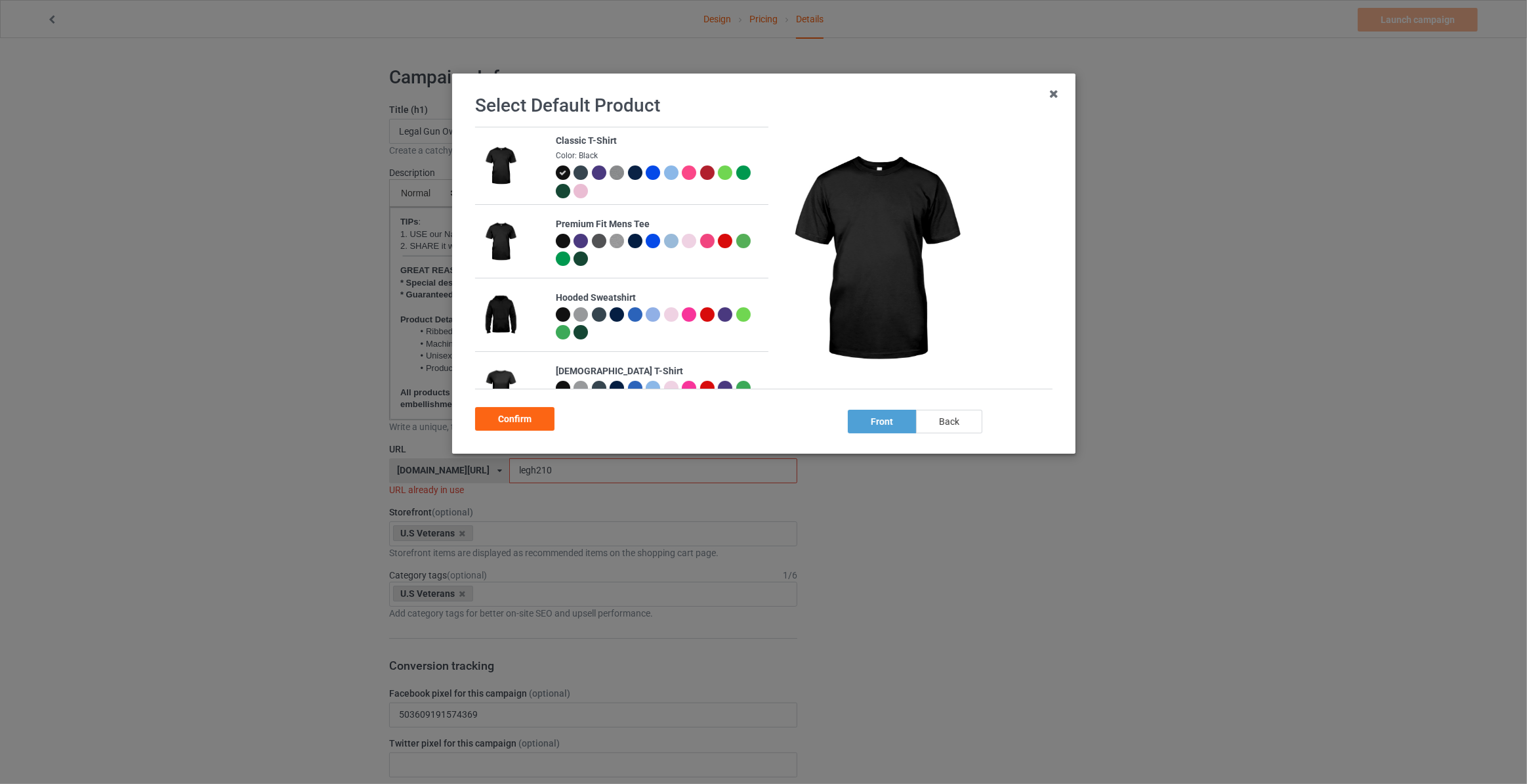
click at [949, 425] on div "back" at bounding box center [949, 421] width 66 height 23
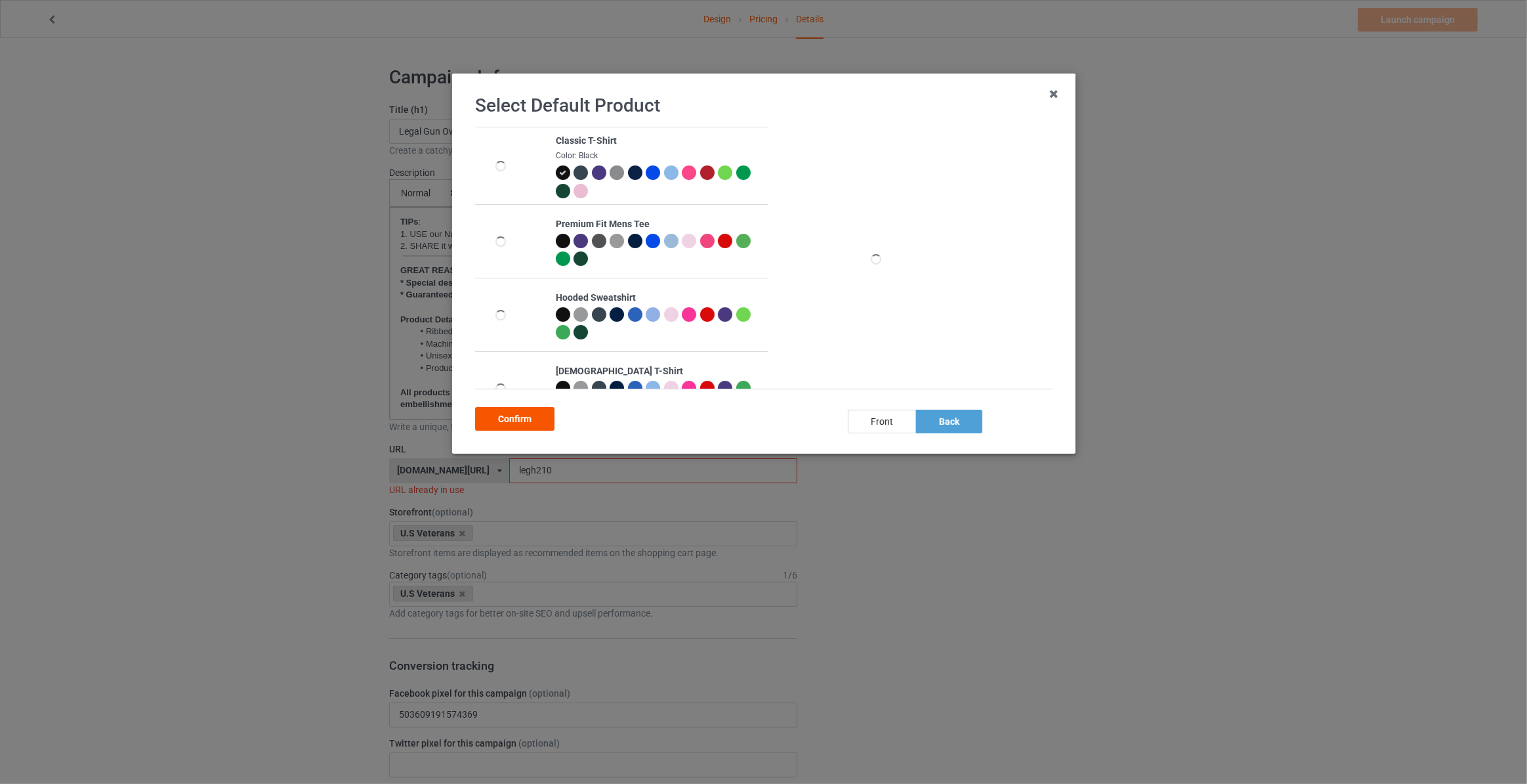
click at [536, 420] on div "Confirm" at bounding box center [515, 418] width 80 height 23
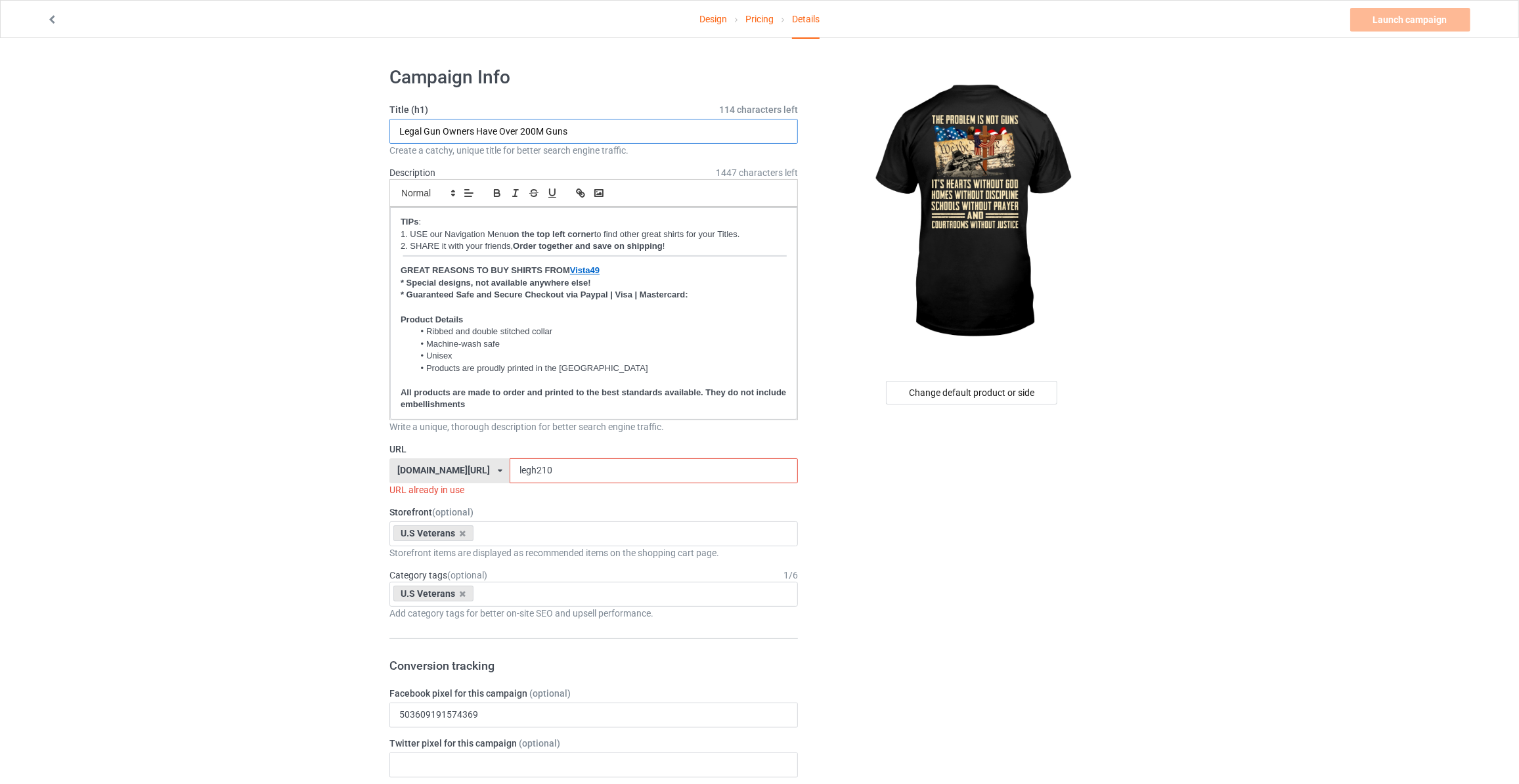
click at [563, 130] on input "Legal Gun Owners Have Over 200M Guns" at bounding box center [594, 131] width 409 height 25
type input "The Problem Is Not Guns"
drag, startPoint x: 545, startPoint y: 472, endPoint x: 252, endPoint y: 460, distance: 293.2
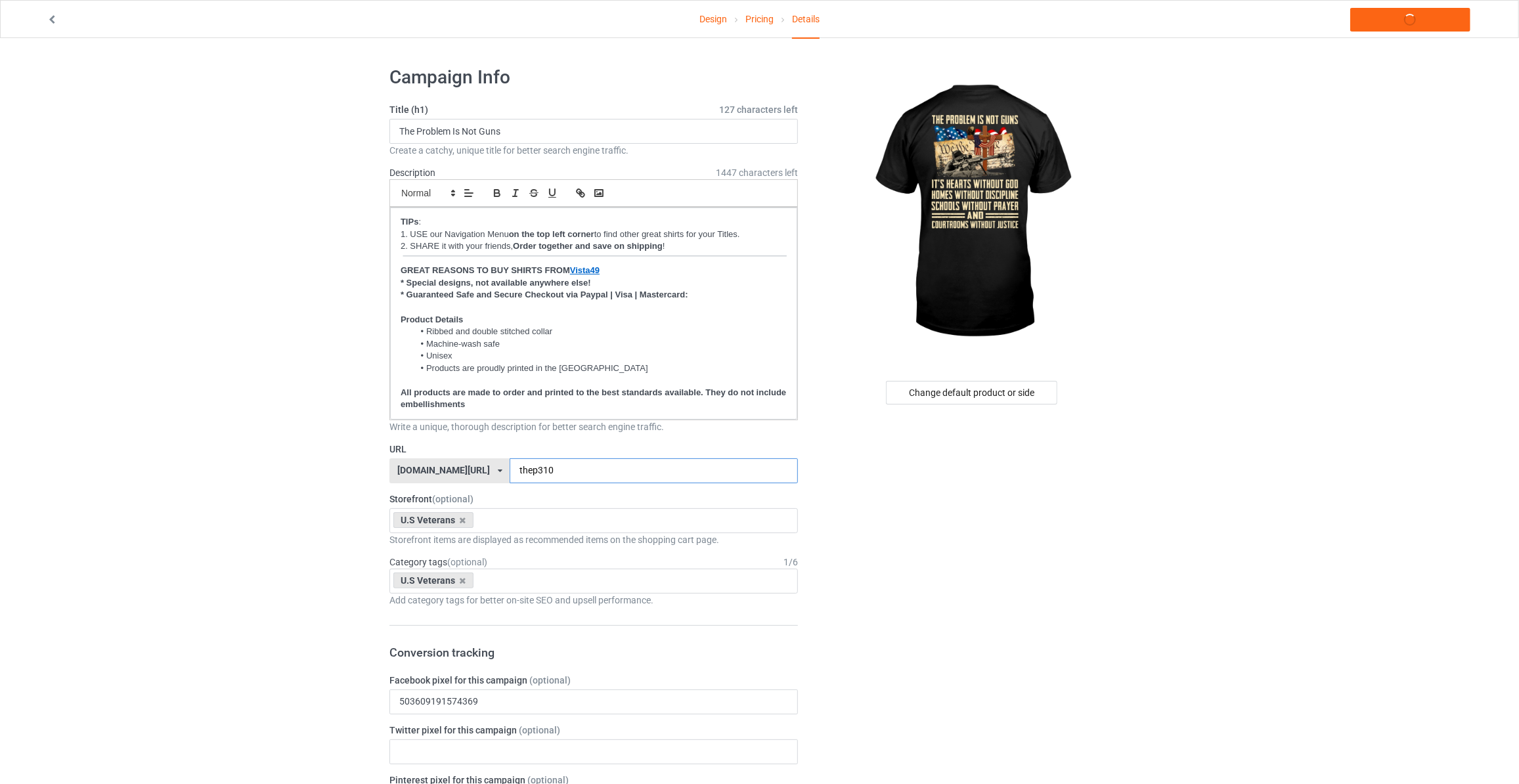
type input "thep310"
click at [1407, 23] on link "Launch campaign" at bounding box center [1410, 19] width 120 height 23
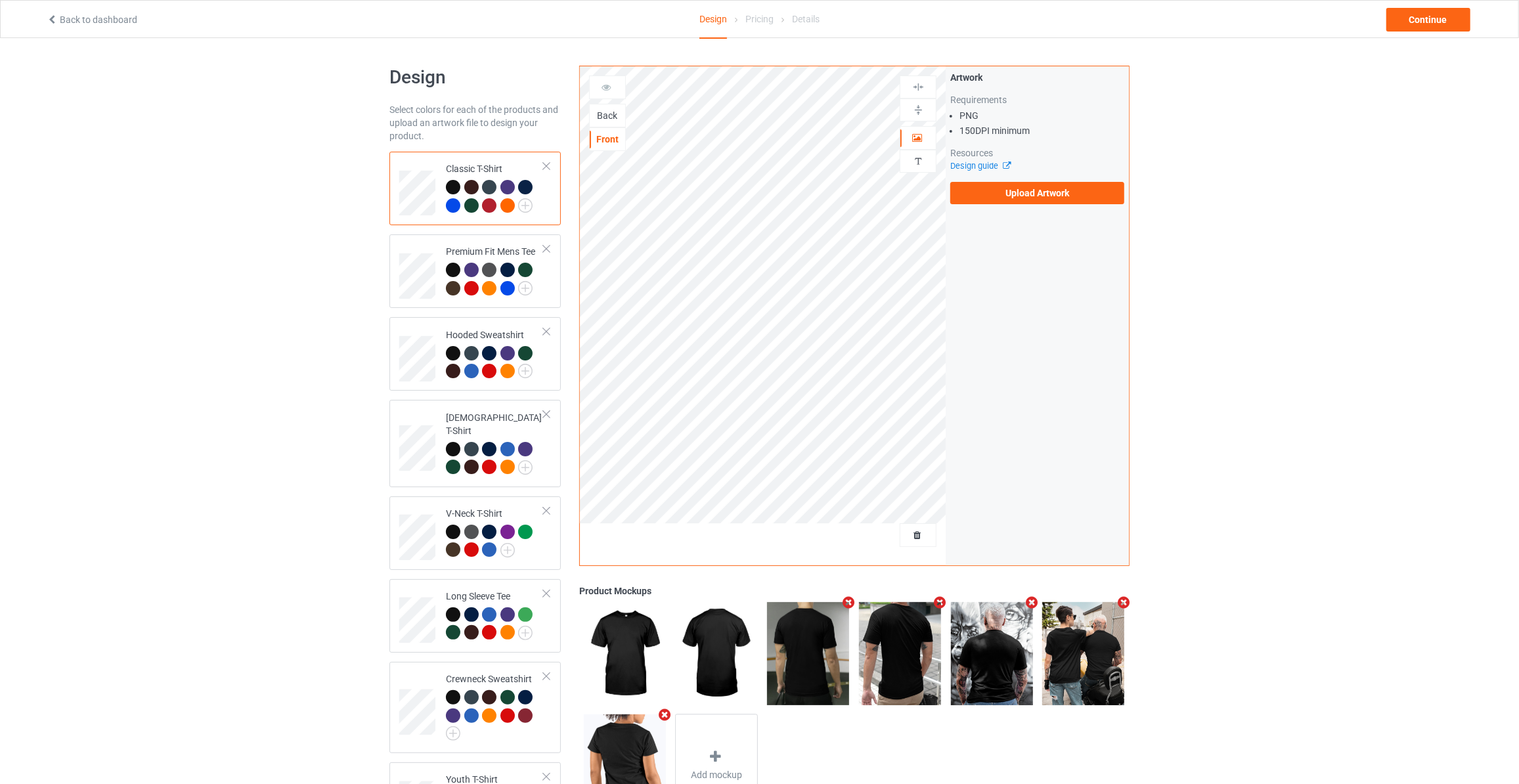
click at [613, 127] on div "Front" at bounding box center [607, 138] width 37 height 23
click at [613, 116] on div "Back" at bounding box center [607, 115] width 35 height 13
click at [1053, 189] on label "Upload Artwork" at bounding box center [1037, 193] width 174 height 23
click at [0, 0] on input "Upload Artwork" at bounding box center [0, 0] width 0 height 0
click at [1009, 191] on label "Upload Artwork" at bounding box center [1037, 193] width 174 height 23
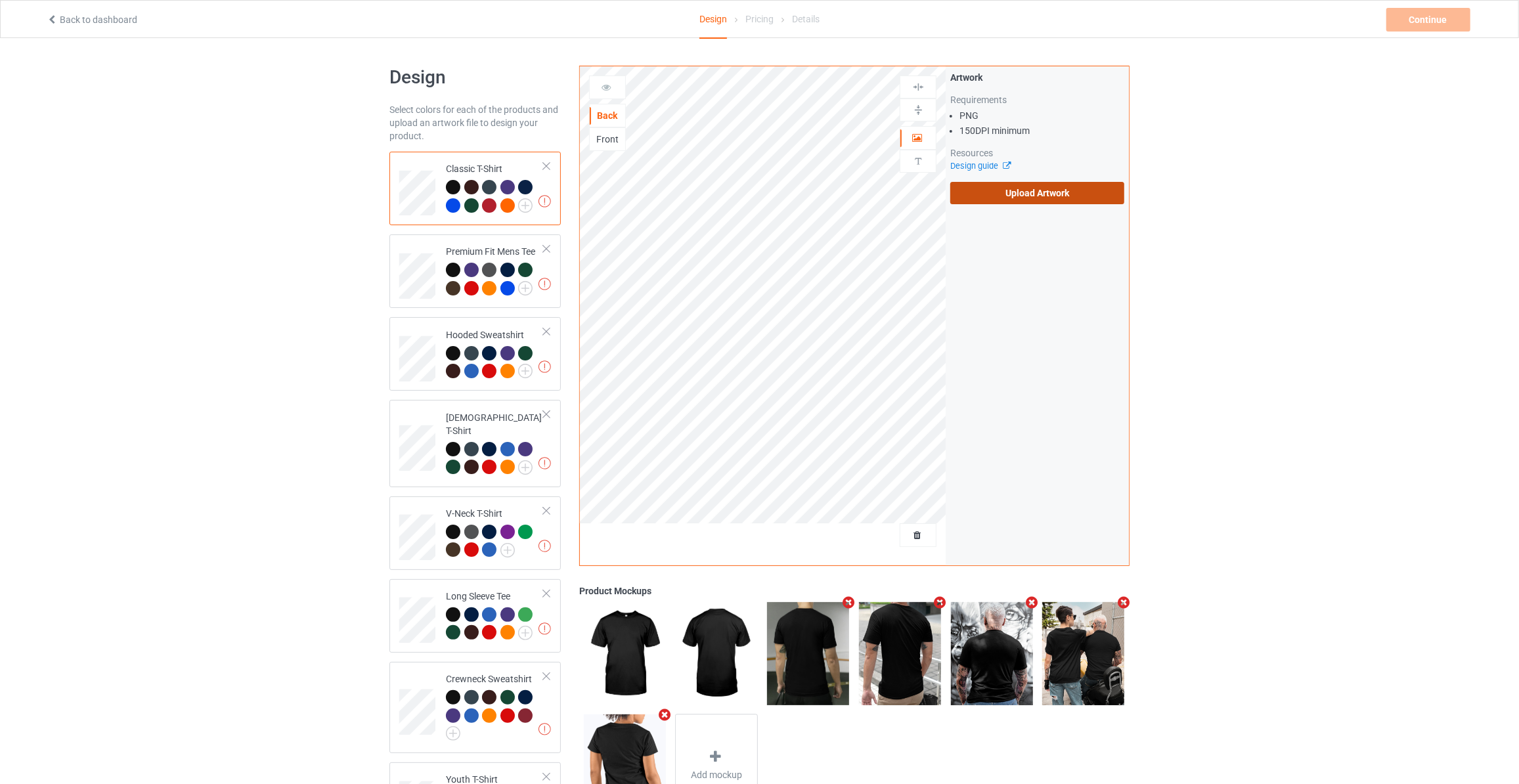
click at [0, 0] on input "Upload Artwork" at bounding box center [0, 0] width 0 height 0
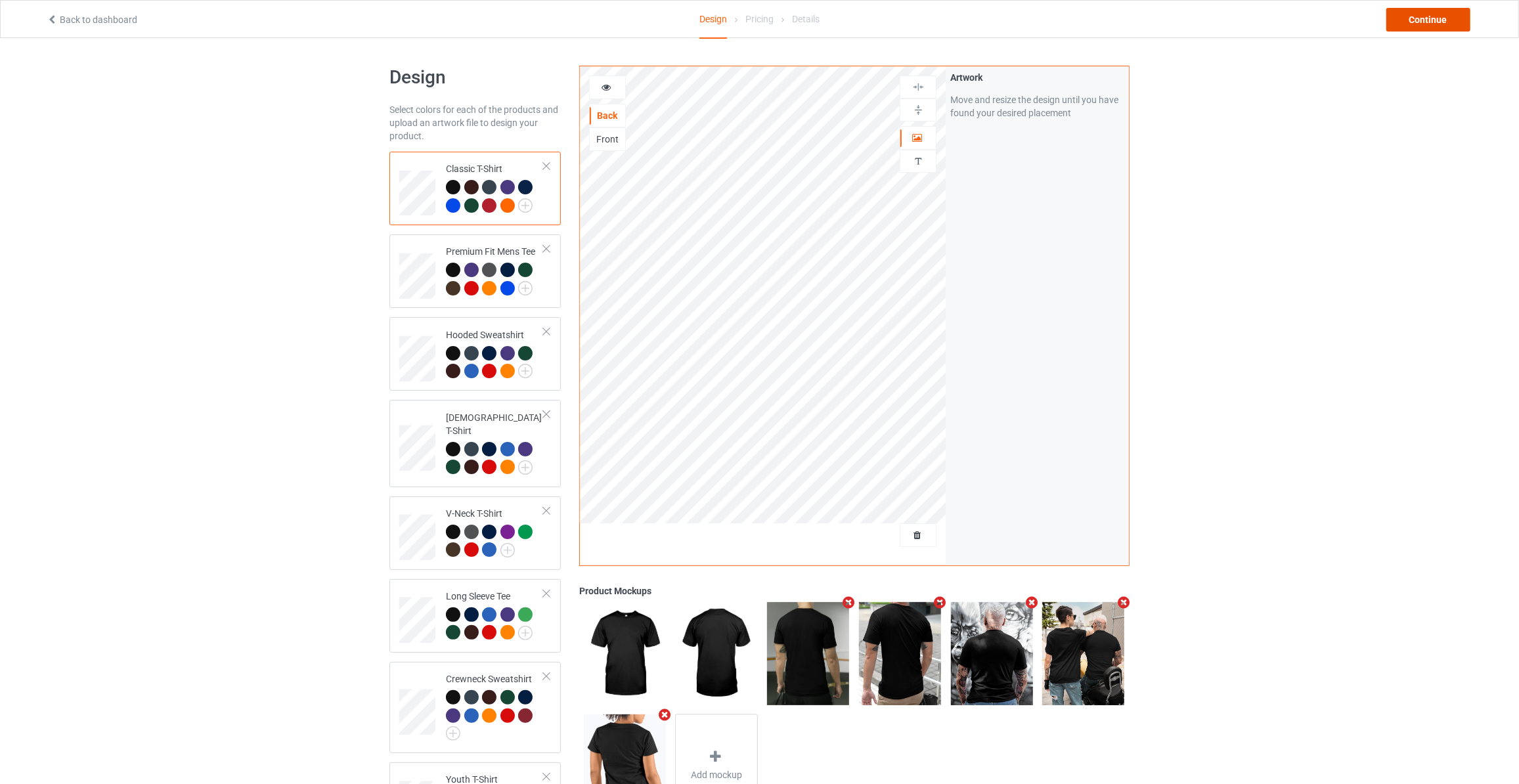
click at [1422, 28] on div "Continue" at bounding box center [1428, 19] width 84 height 23
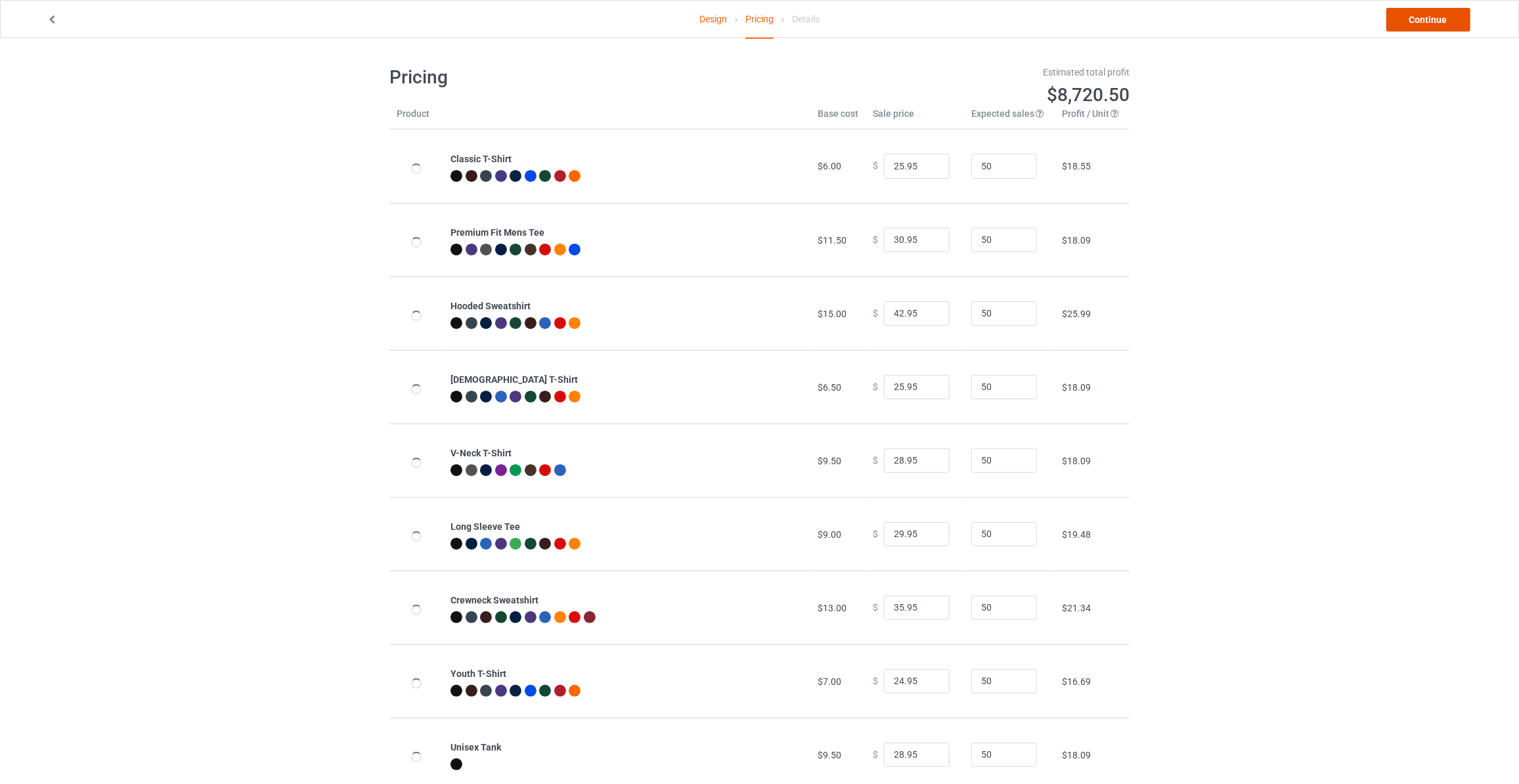
click at [1422, 28] on link "Continue" at bounding box center [1428, 19] width 84 height 23
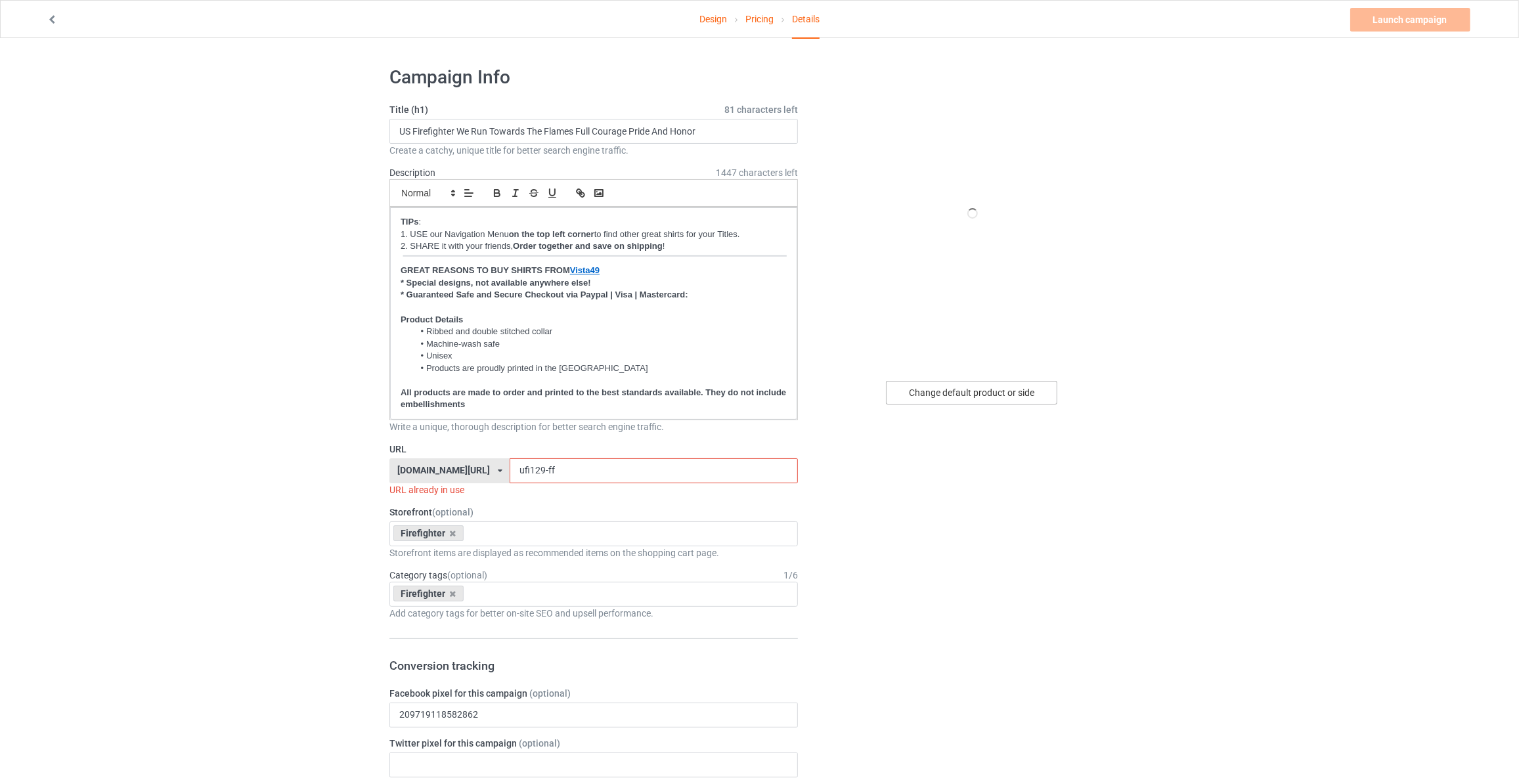
click at [981, 396] on div "Change default product or side" at bounding box center [971, 392] width 171 height 23
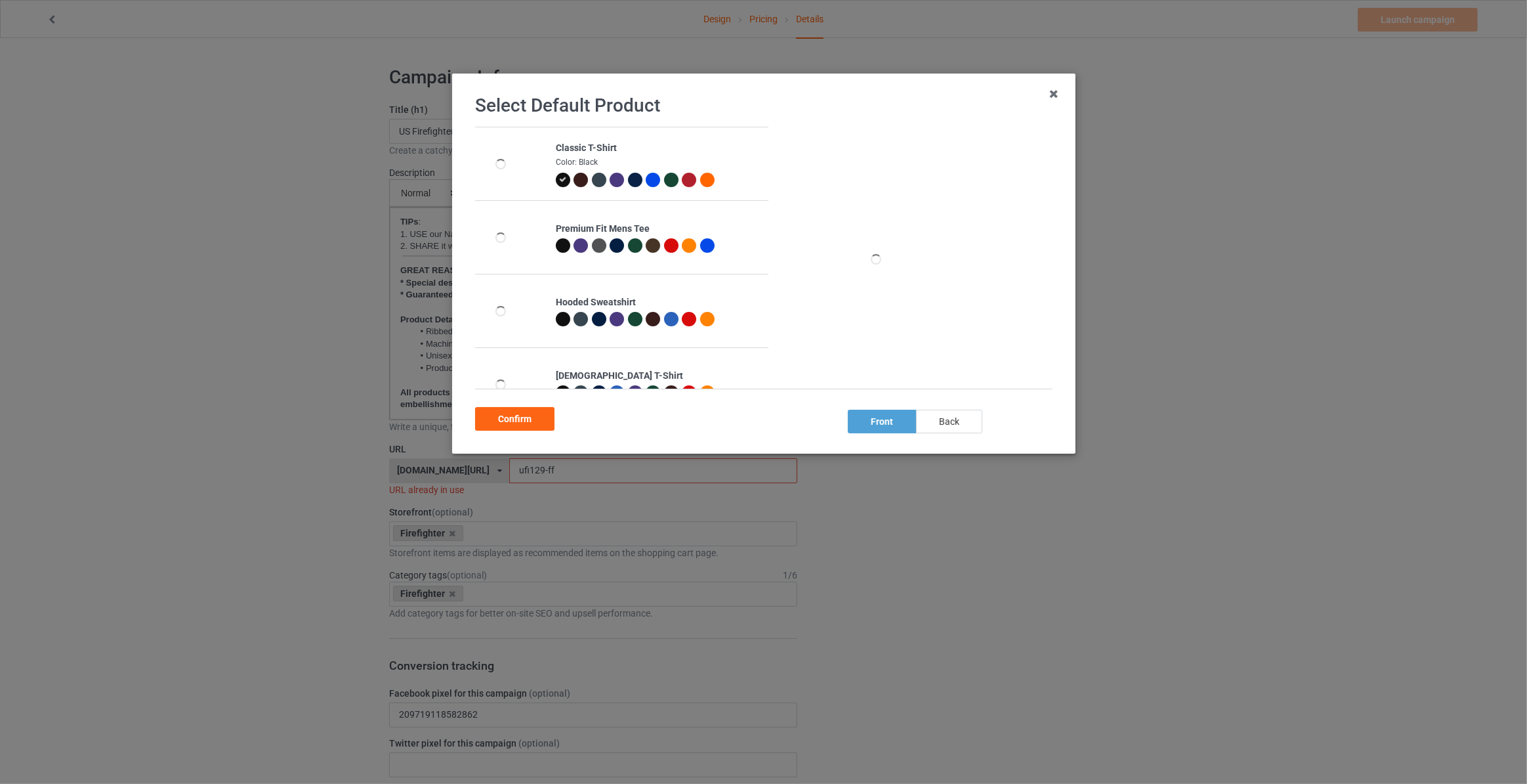
click at [953, 420] on div "back" at bounding box center [949, 421] width 66 height 23
click at [511, 416] on div "Confirm" at bounding box center [515, 418] width 80 height 23
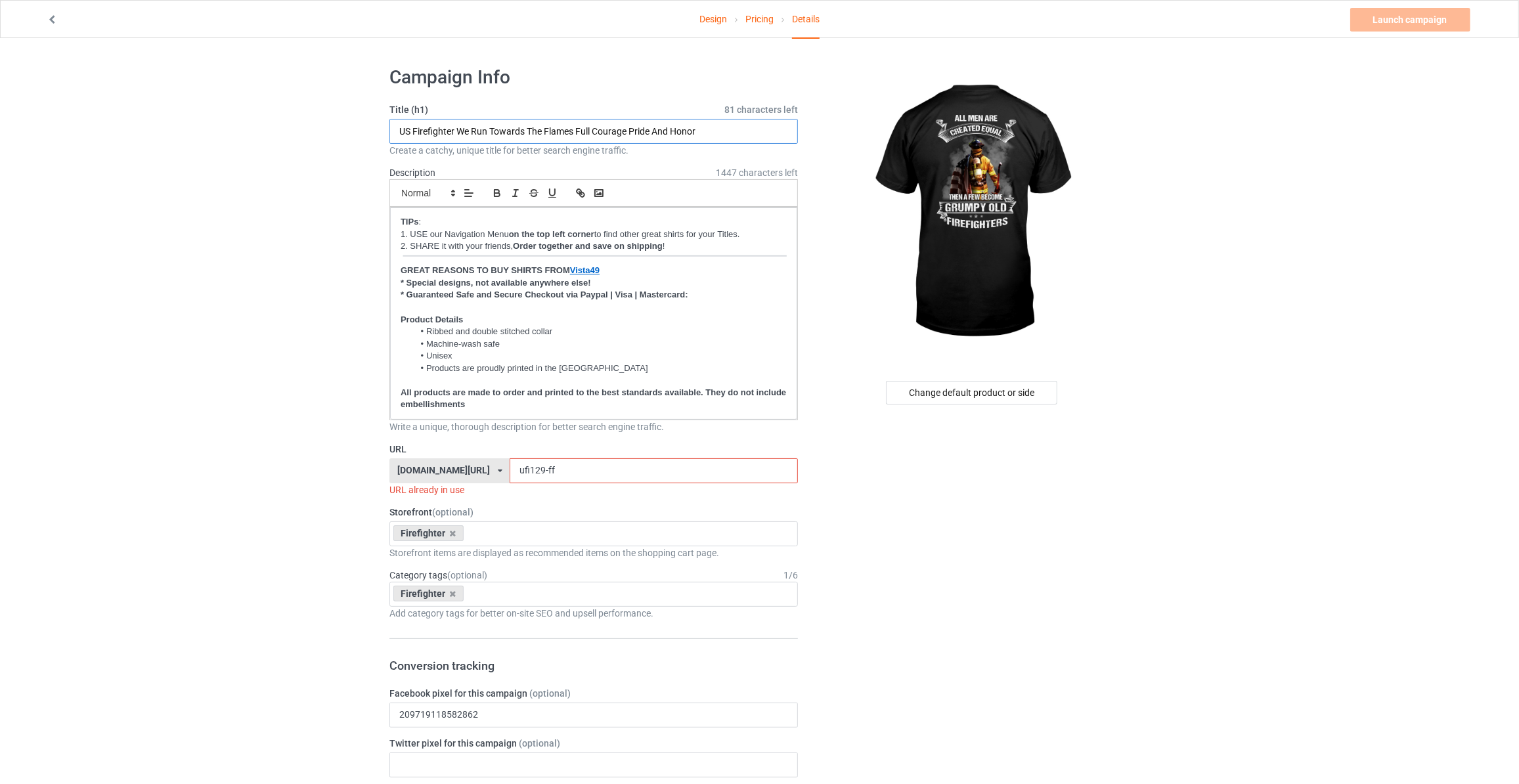
drag, startPoint x: 513, startPoint y: 139, endPoint x: 515, endPoint y: 131, distance: 8.2
click at [513, 138] on input "US Firefighter We Run Towards The Flames Full Courage Pride And Honor" at bounding box center [594, 131] width 409 height 25
type input "All Men Are Created Equal Then A Few Become Grumpy Old Firefighters"
drag, startPoint x: 535, startPoint y: 465, endPoint x: 155, endPoint y: 441, distance: 380.8
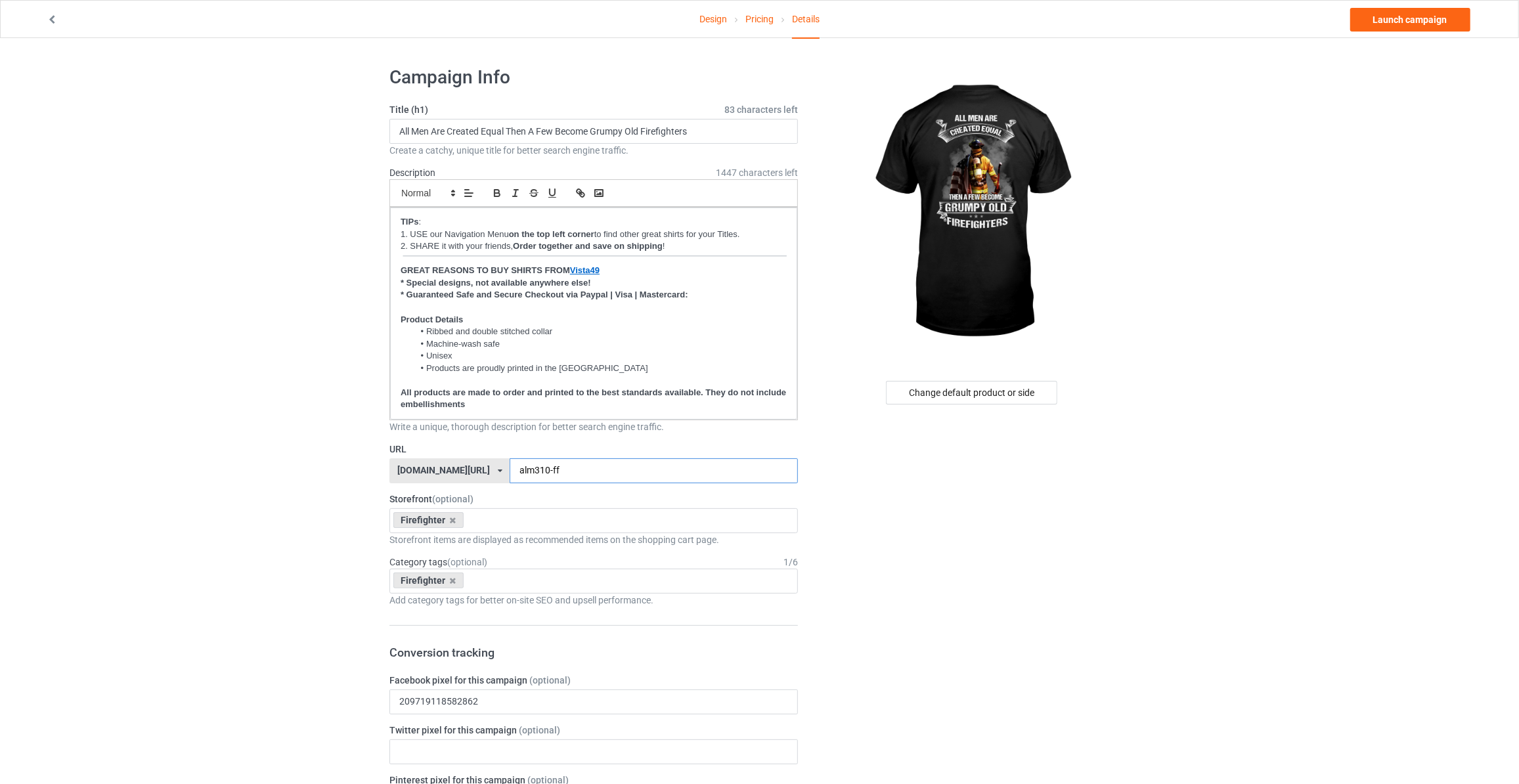
type input "alm310-ff"
click at [1408, 31] on div "Design Pricing Details Launch campaign" at bounding box center [760, 19] width 1444 height 37
click at [1424, 14] on link "Launch campaign" at bounding box center [1410, 19] width 120 height 23
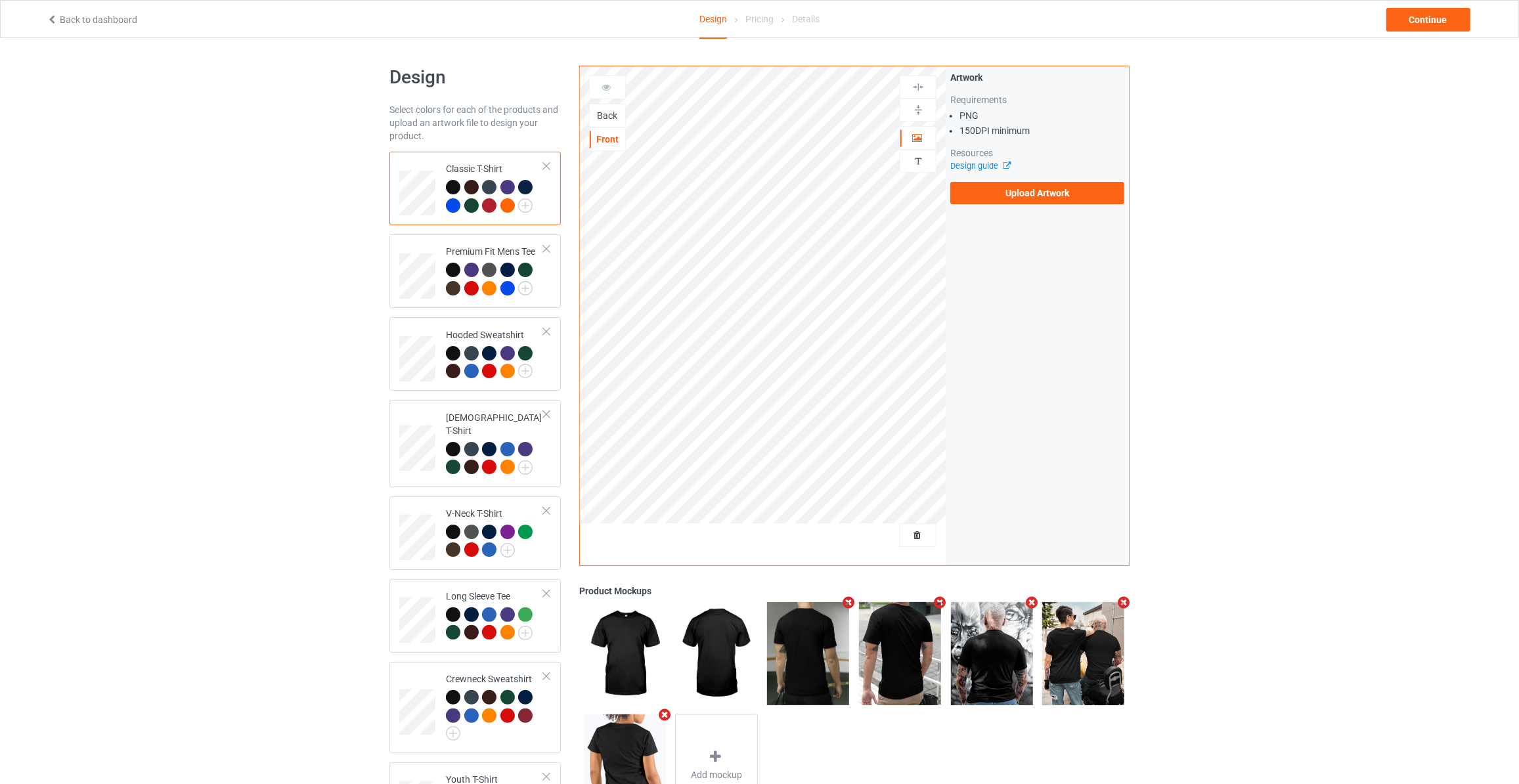
click at [609, 116] on div "Back" at bounding box center [607, 115] width 35 height 13
click at [1009, 184] on label "Upload Artwork" at bounding box center [1037, 193] width 174 height 23
click at [0, 0] on input "Upload Artwork" at bounding box center [0, 0] width 0 height 0
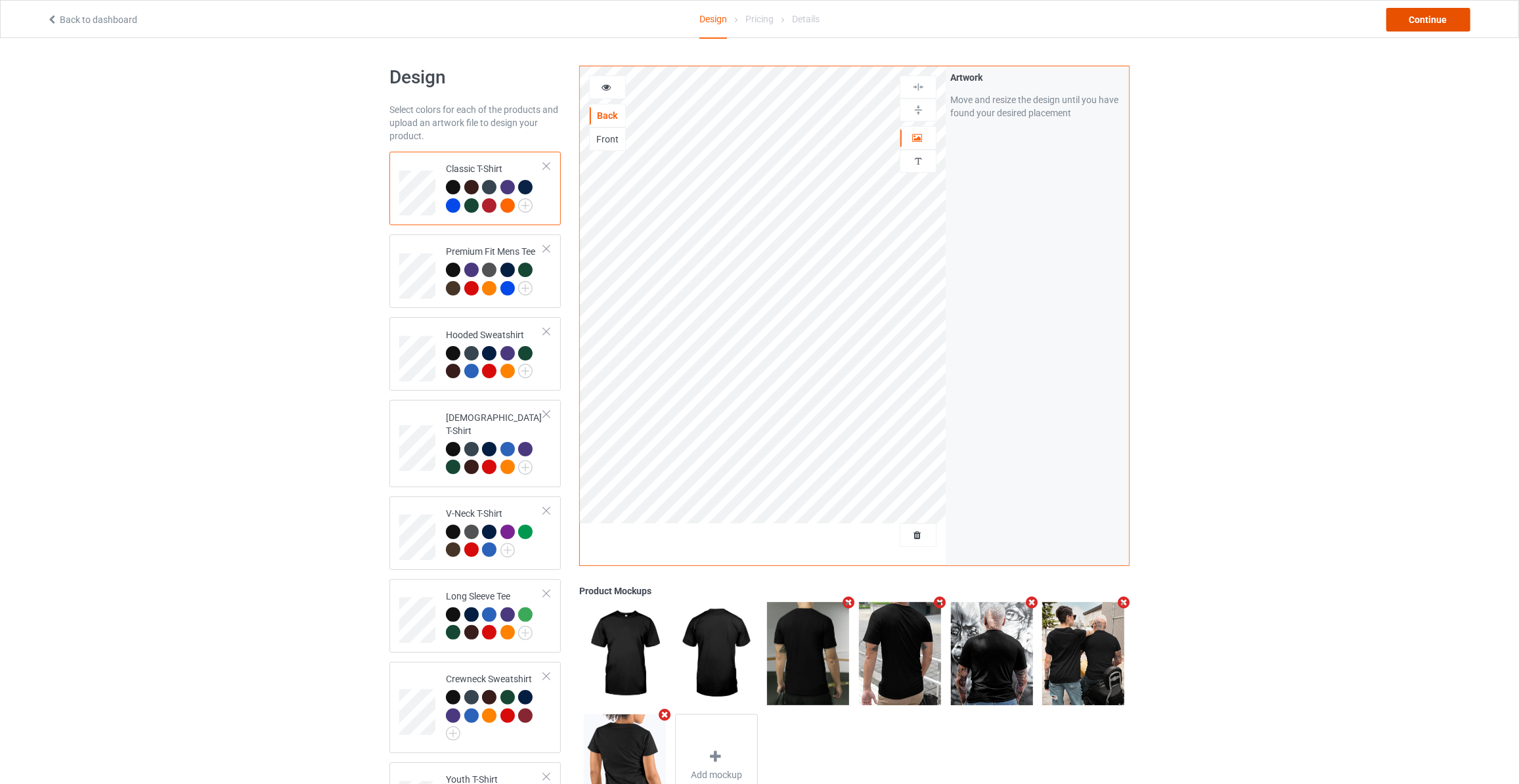
click at [1435, 20] on div "Continue" at bounding box center [1428, 19] width 84 height 23
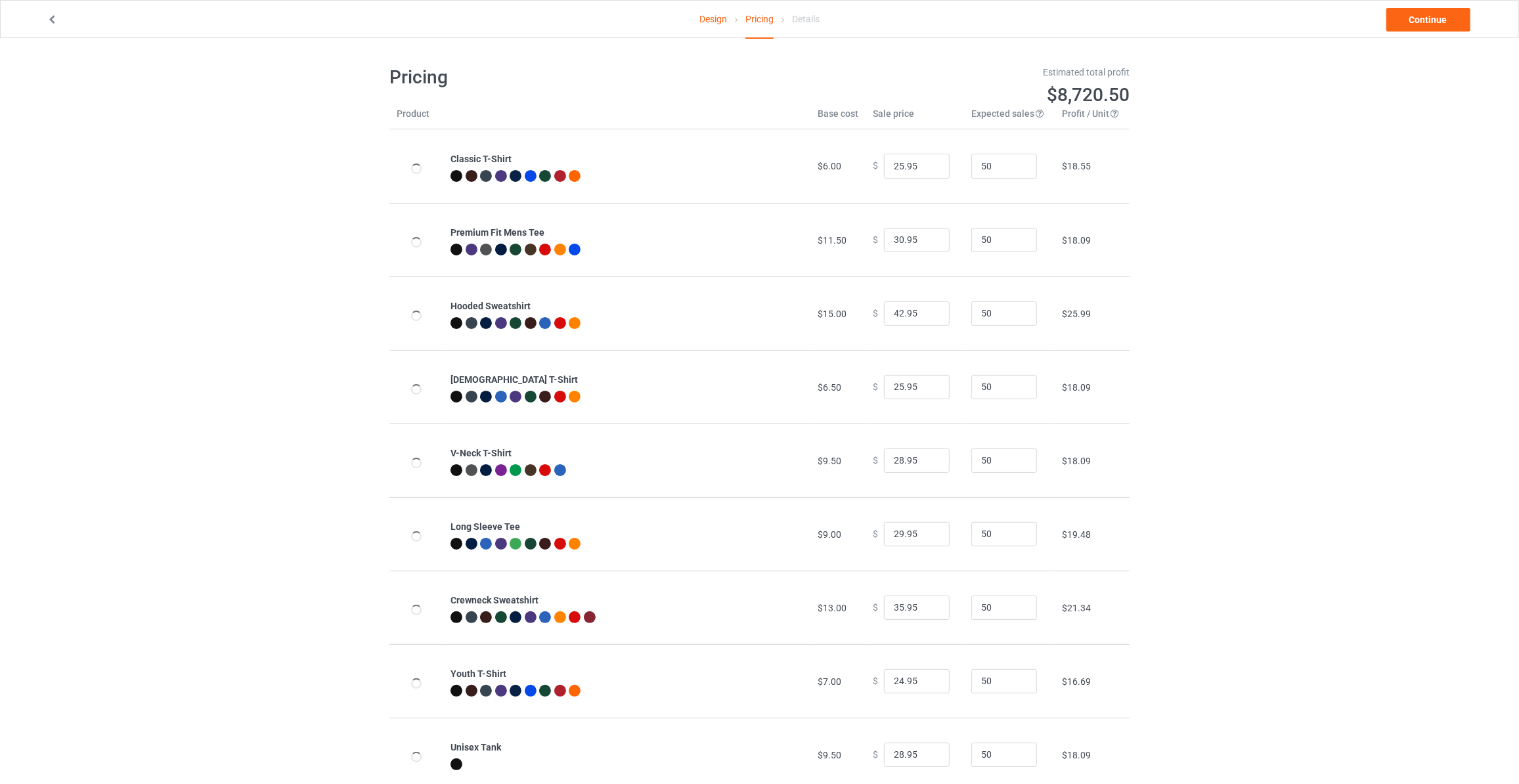
click at [1435, 20] on link "Continue" at bounding box center [1428, 19] width 84 height 23
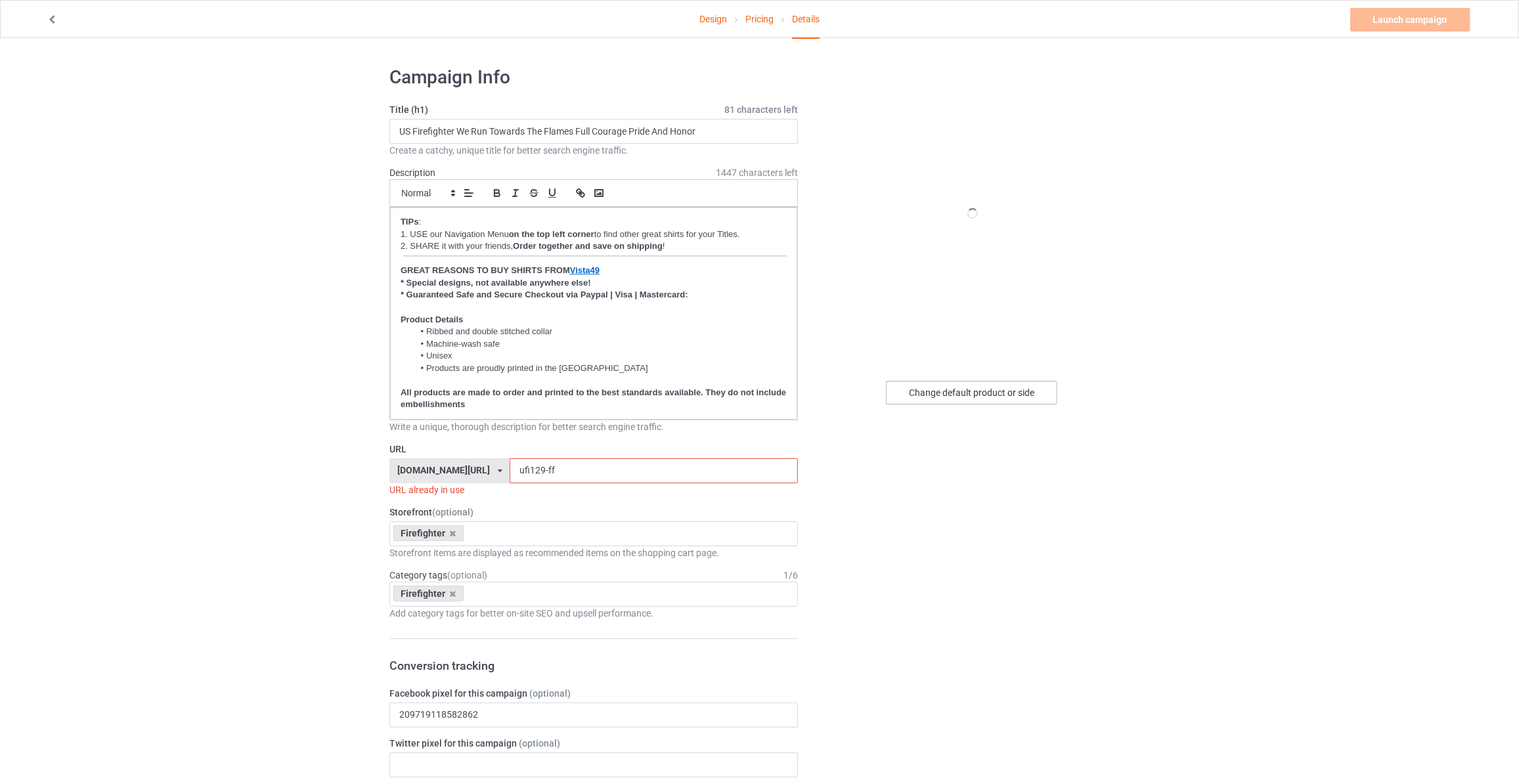
click at [1021, 385] on div "Change default product or side" at bounding box center [971, 392] width 171 height 23
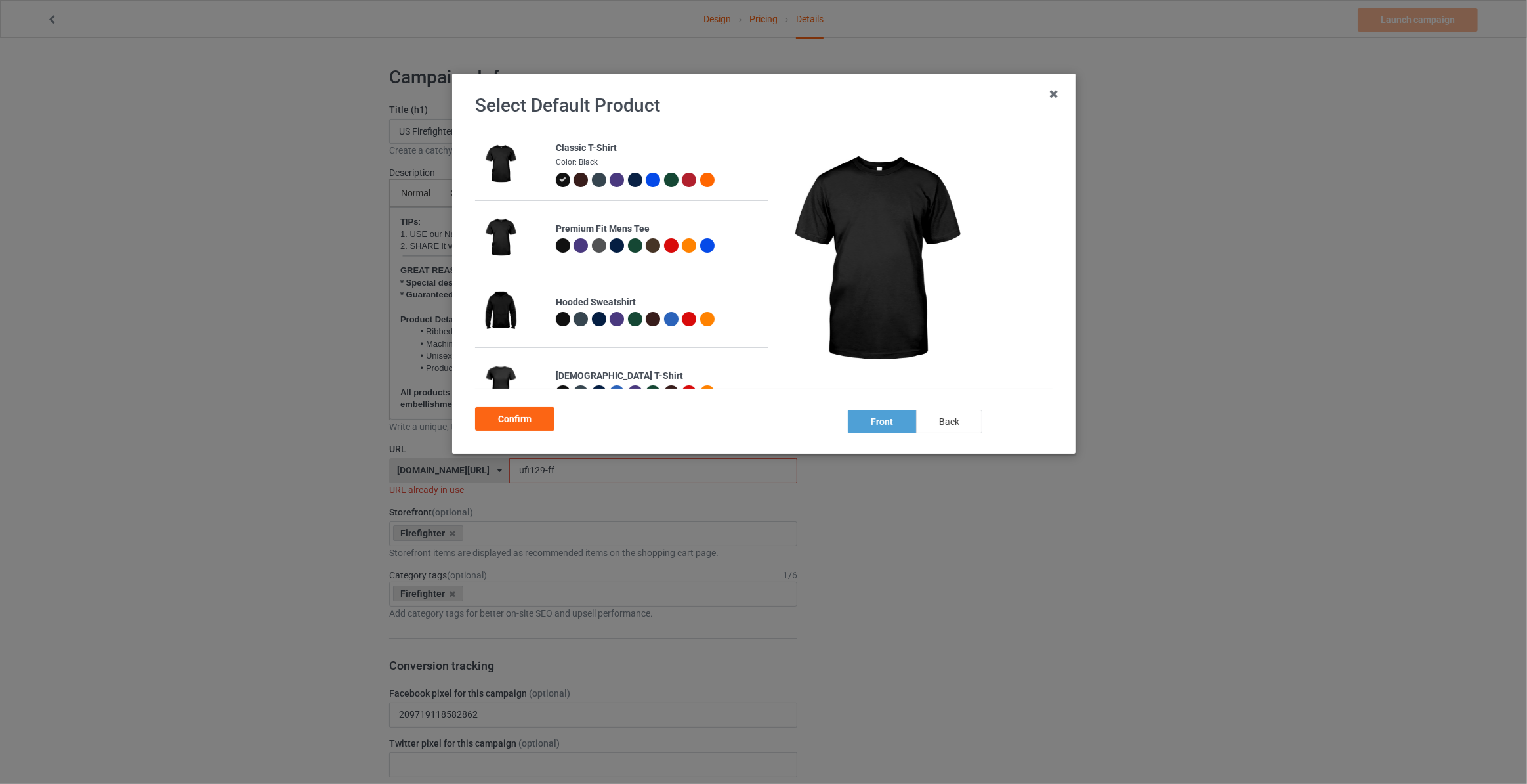
click at [941, 420] on div "back" at bounding box center [949, 421] width 66 height 23
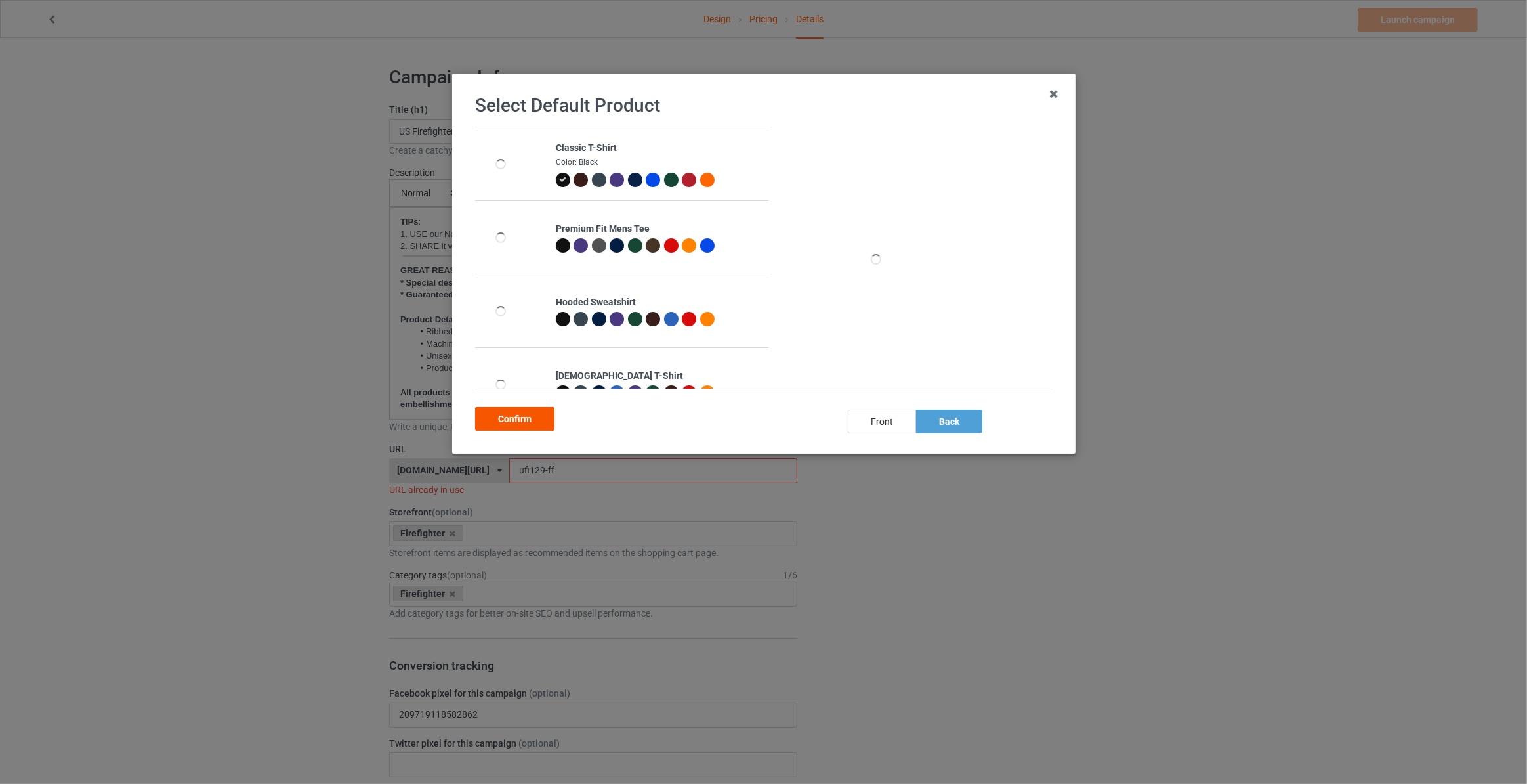
click at [505, 423] on div "Confirm" at bounding box center [515, 418] width 80 height 23
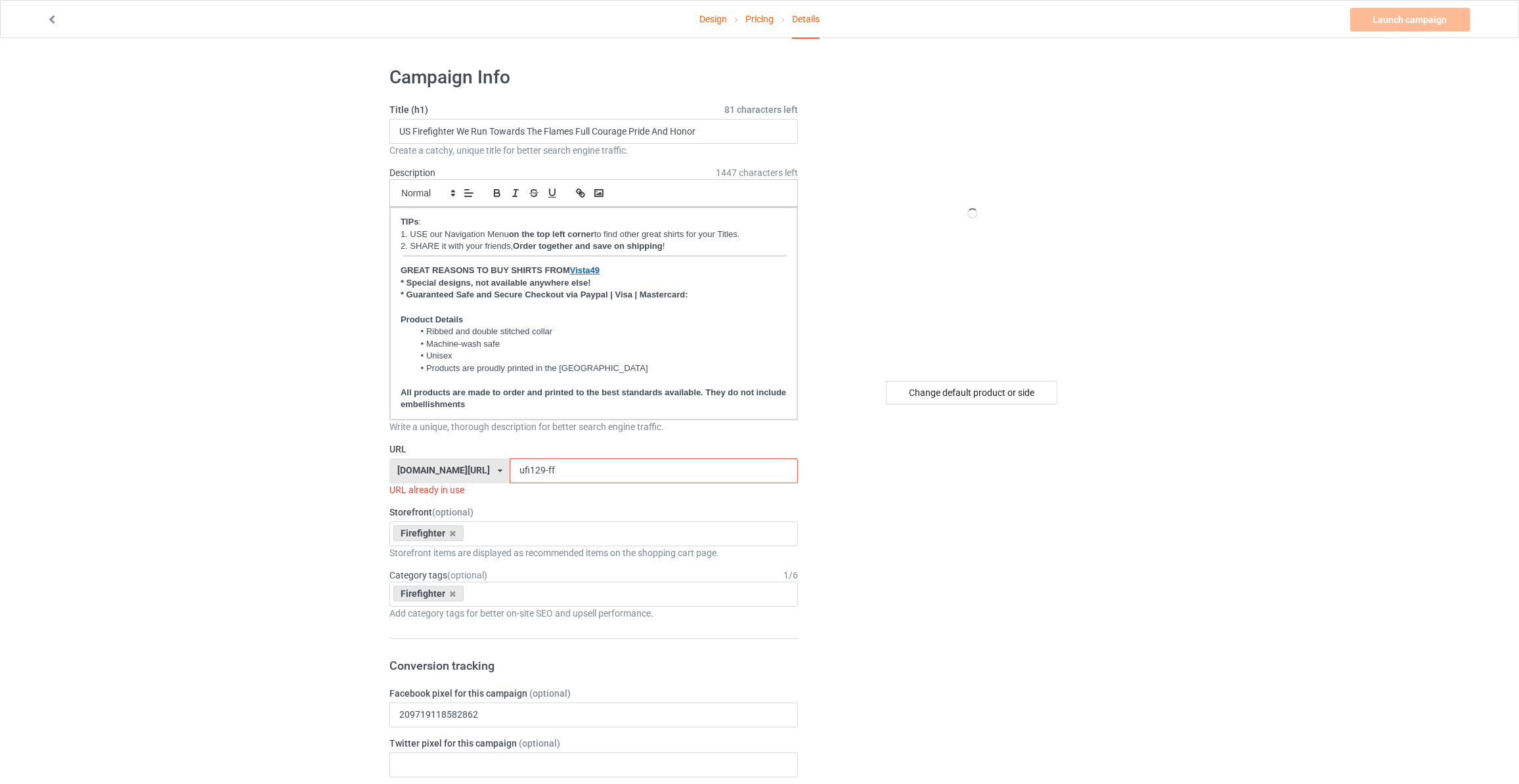
drag, startPoint x: 220, startPoint y: 255, endPoint x: 214, endPoint y: 2, distance: 253.1
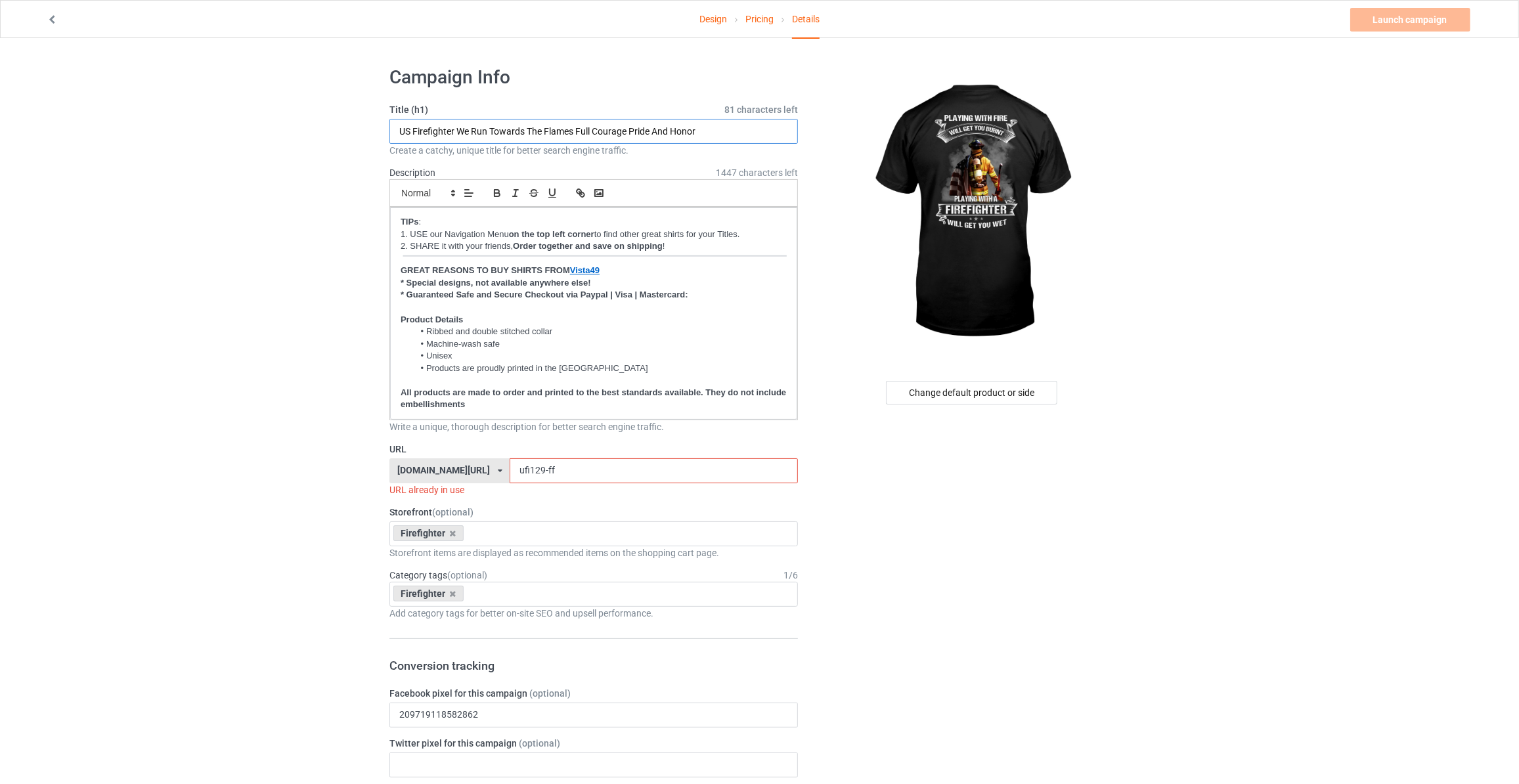
click at [488, 133] on input "US Firefighter We Run Towards The Flames Full Courage Pride And Honor" at bounding box center [594, 131] width 409 height 25
type input "Playing With Fire Will Get Your Burnt Playing With A Firefighter Will Get You W…"
drag, startPoint x: 451, startPoint y: 443, endPoint x: -61, endPoint y: 366, distance: 517.8
click at [0, 366] on html "Design Pricing Details Launch campaign Invalid campaign URL Campaign Info Title…" at bounding box center [760, 392] width 1519 height 784
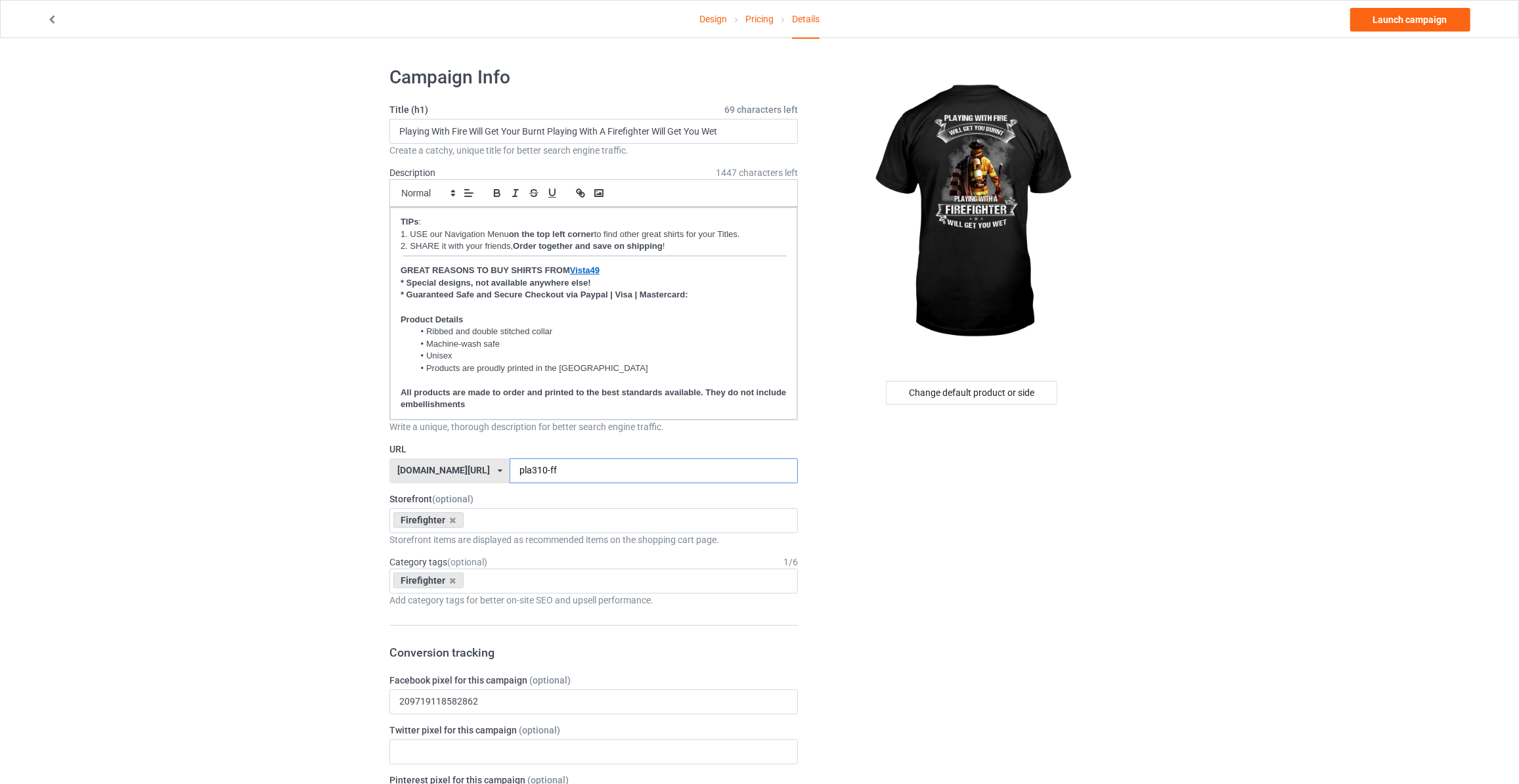
type input "pla310-ff"
click at [1419, 16] on link "Launch campaign" at bounding box center [1410, 19] width 120 height 23
